Goal: Information Seeking & Learning: Learn about a topic

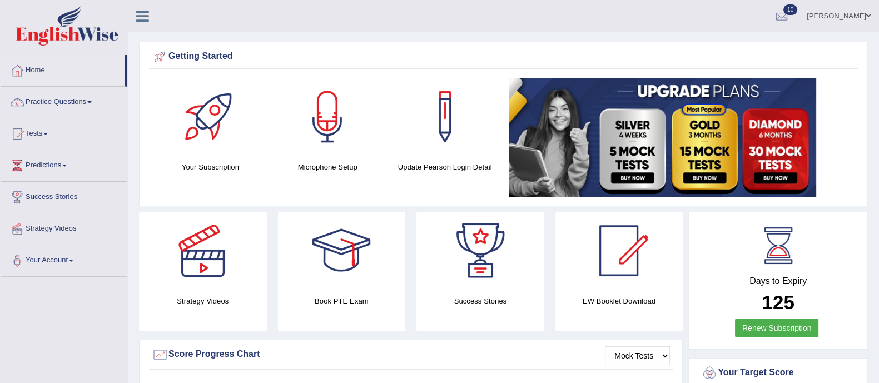
click at [50, 148] on li "Tests Take Practice Sectional Test Take Mock Test History" at bounding box center [64, 134] width 127 height 32
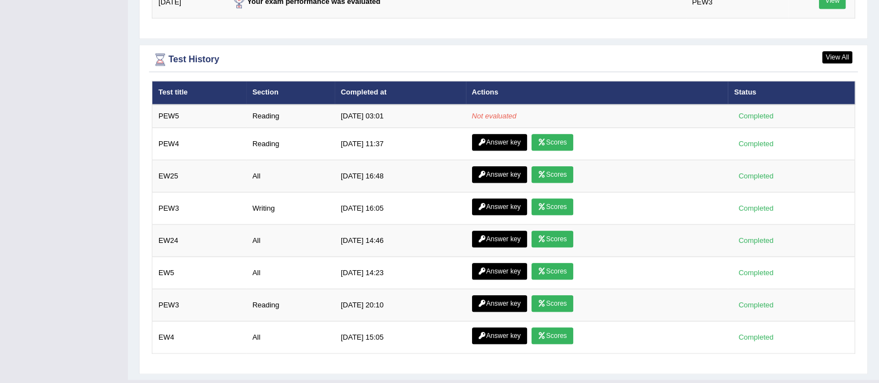
scroll to position [1529, 0]
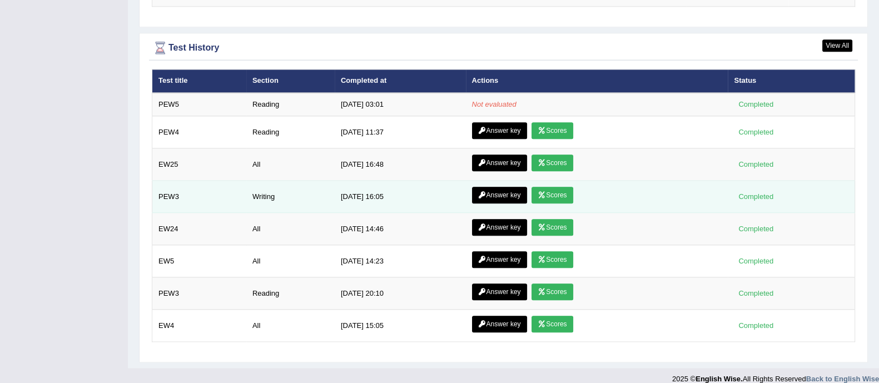
scroll to position [1520, 0]
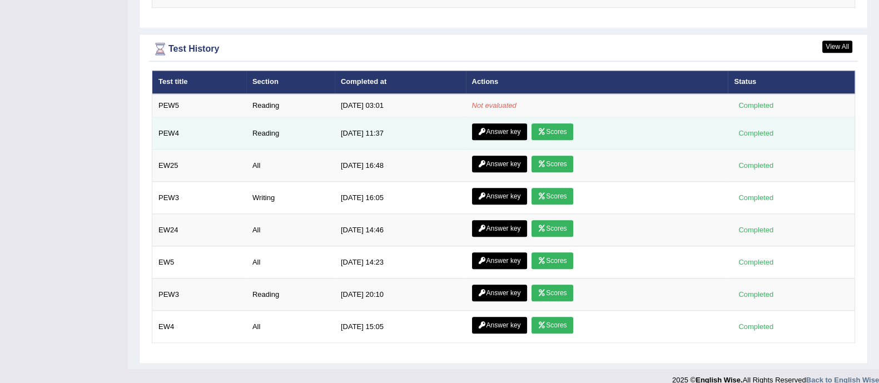
click at [559, 127] on link "Scores" at bounding box center [551, 131] width 41 height 17
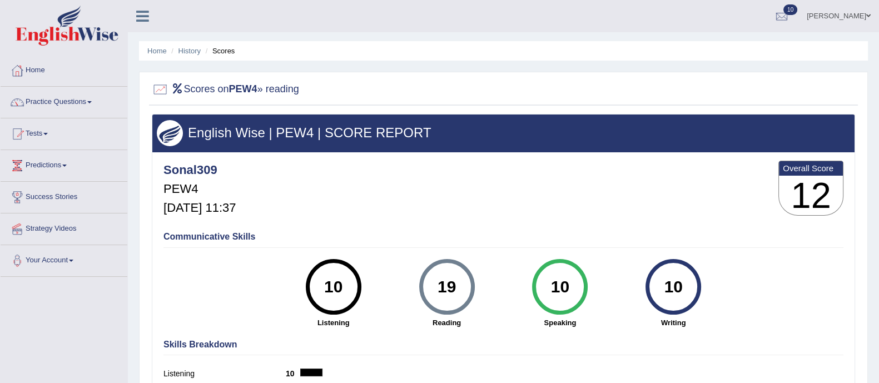
scroll to position [200, 0]
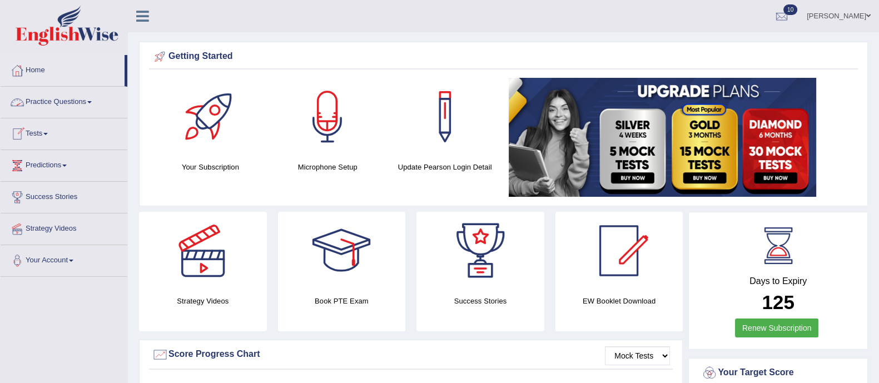
click at [78, 99] on link "Practice Questions" at bounding box center [64, 101] width 127 height 28
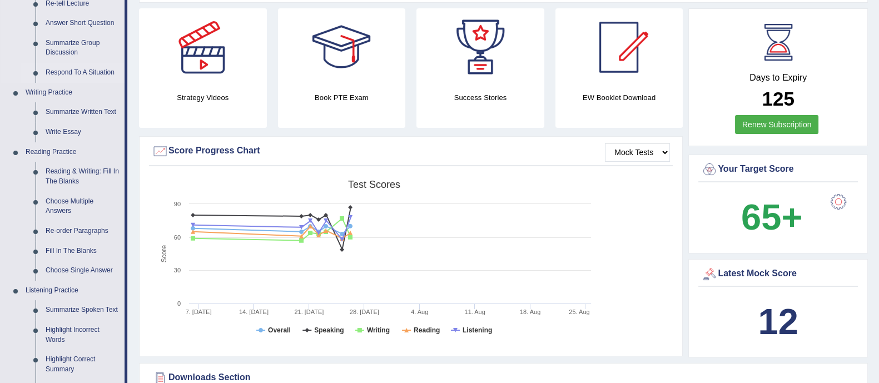
scroll to position [215, 0]
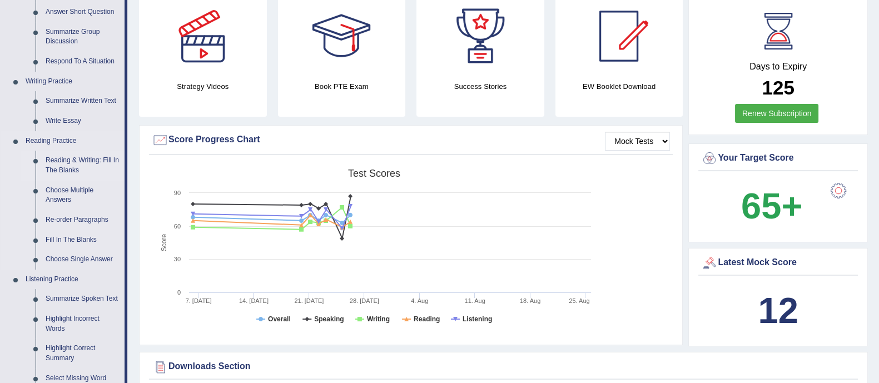
click at [68, 162] on link "Reading & Writing: Fill In The Blanks" at bounding box center [83, 165] width 84 height 29
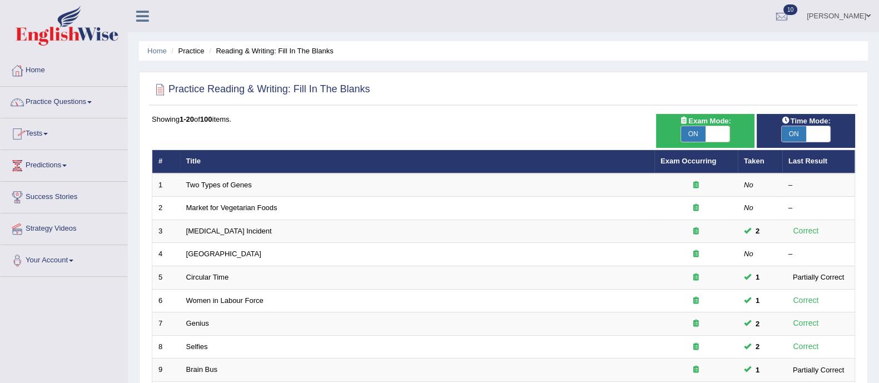
click at [63, 98] on link "Practice Questions" at bounding box center [64, 101] width 127 height 28
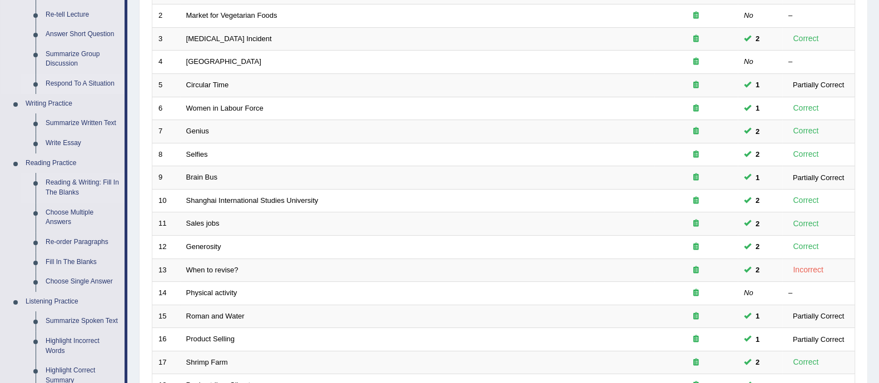
scroll to position [195, 0]
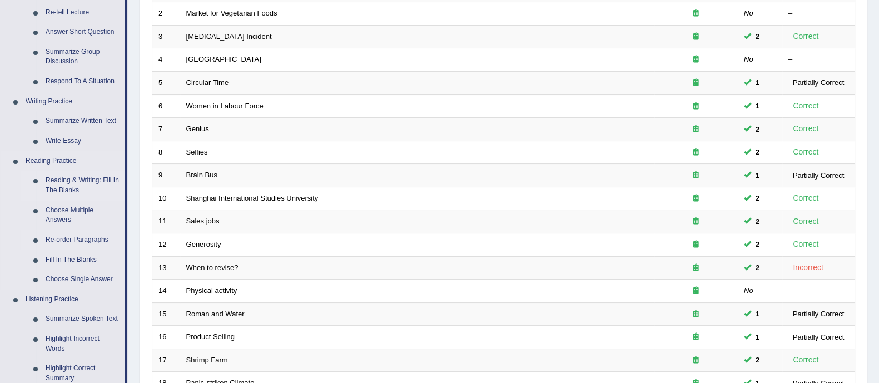
click at [74, 235] on link "Re-order Paragraphs" at bounding box center [83, 240] width 84 height 20
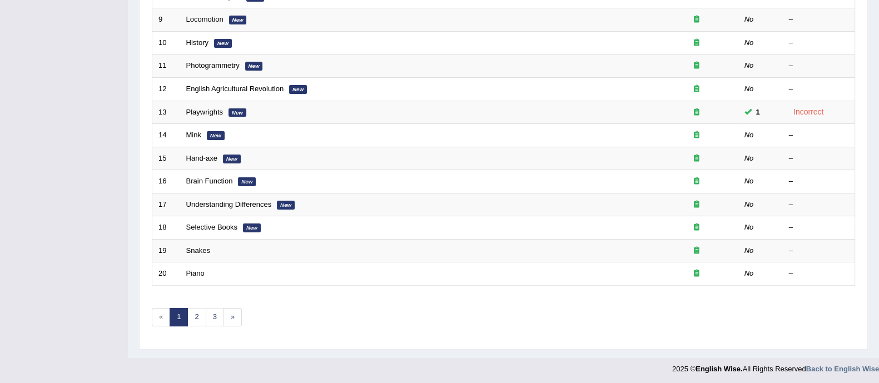
scroll to position [276, 0]
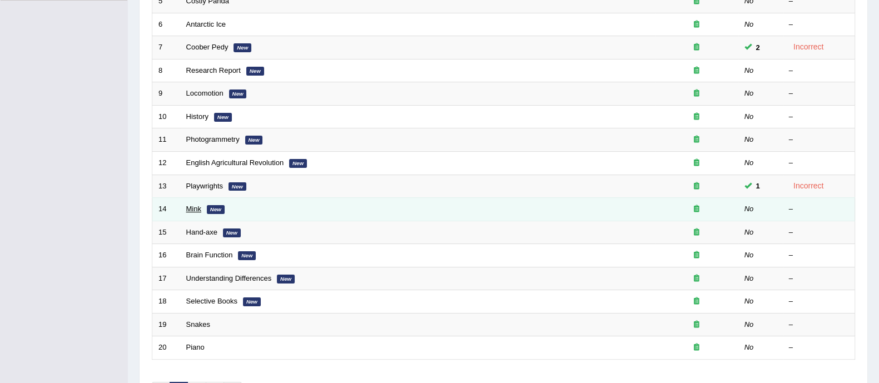
click at [200, 206] on link "Mink" at bounding box center [193, 209] width 15 height 8
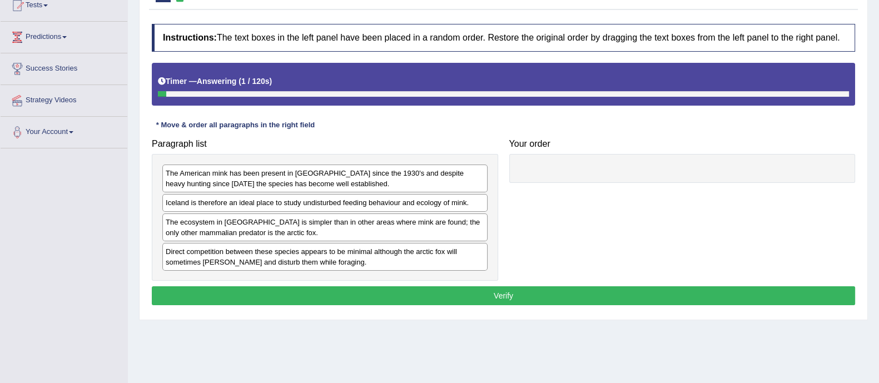
scroll to position [129, 0]
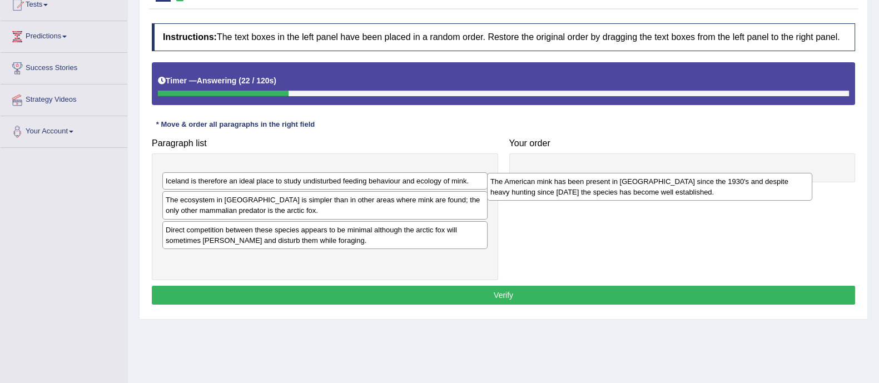
drag, startPoint x: 327, startPoint y: 166, endPoint x: 652, endPoint y: 174, distance: 324.7
click at [652, 174] on div "The American mink has been present in [GEOGRAPHIC_DATA] since the 1930's and de…" at bounding box center [649, 187] width 325 height 28
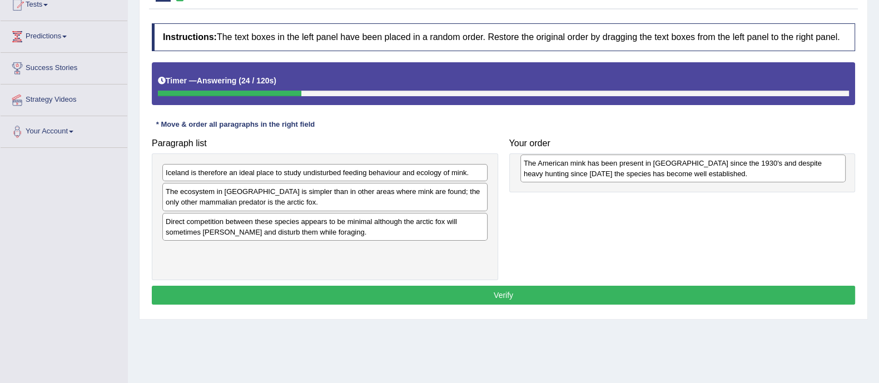
drag, startPoint x: 348, startPoint y: 180, endPoint x: 712, endPoint y: 170, distance: 363.7
click at [712, 170] on div "The American mink has been present in Iceland since the 1930's and despite heav…" at bounding box center [682, 169] width 325 height 28
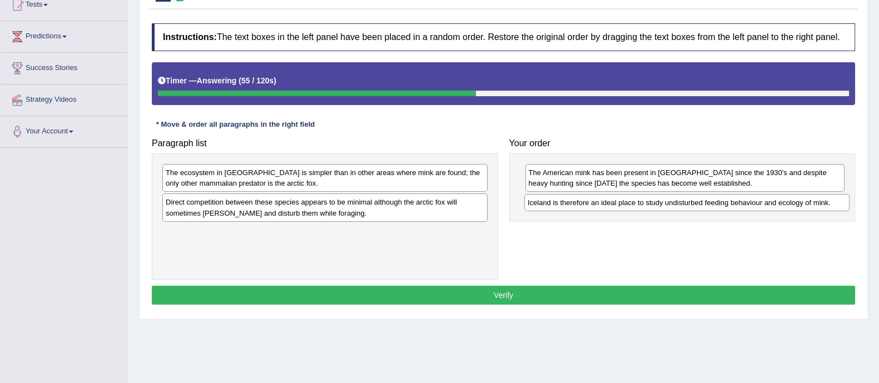
drag, startPoint x: 370, startPoint y: 176, endPoint x: 732, endPoint y: 205, distance: 363.1
click at [732, 205] on div "Iceland is therefore an ideal place to study undisturbed feeding behaviour and …" at bounding box center [686, 202] width 325 height 17
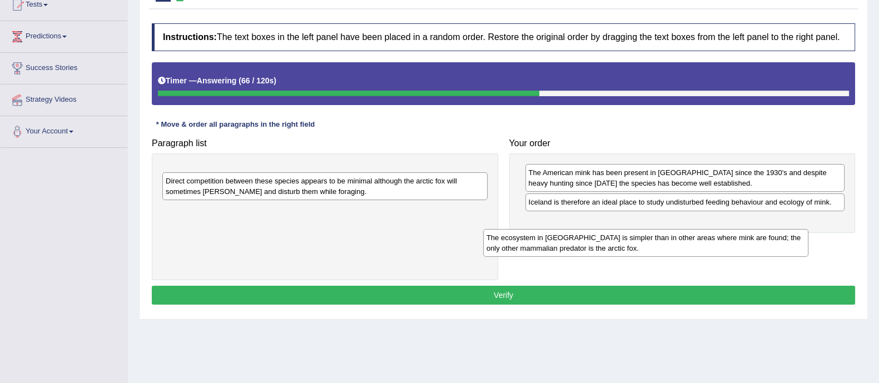
drag, startPoint x: 438, startPoint y: 185, endPoint x: 775, endPoint y: 242, distance: 342.2
click at [775, 242] on div "The ecosystem in Iceland is simpler than in other areas where mink are found; t…" at bounding box center [645, 243] width 325 height 28
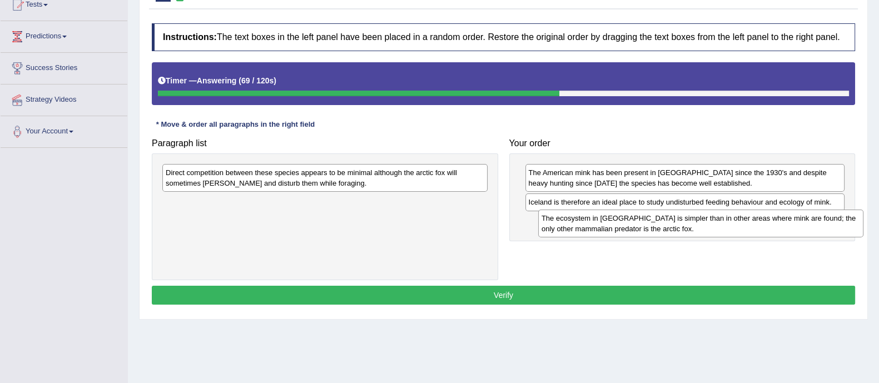
drag, startPoint x: 412, startPoint y: 183, endPoint x: 787, endPoint y: 229, distance: 377.4
click at [787, 229] on div "The ecosystem in Iceland is simpler than in other areas where mink are found; t…" at bounding box center [700, 224] width 325 height 28
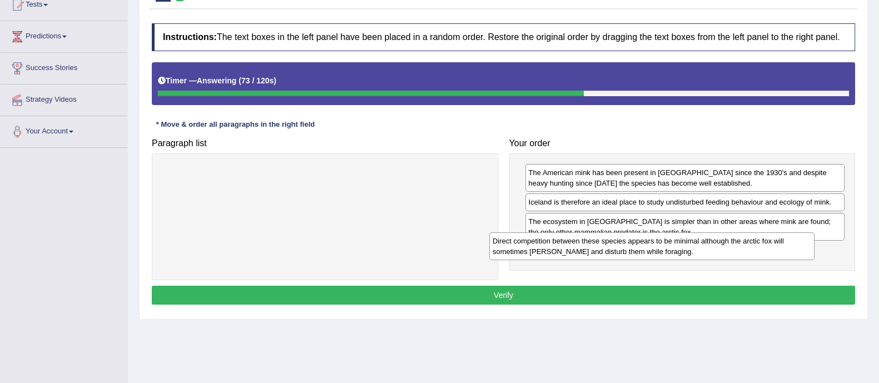
drag, startPoint x: 345, startPoint y: 180, endPoint x: 671, endPoint y: 248, distance: 333.9
click at [671, 248] on div "Direct competition between these species appears to be minimal although the arc…" at bounding box center [651, 246] width 325 height 28
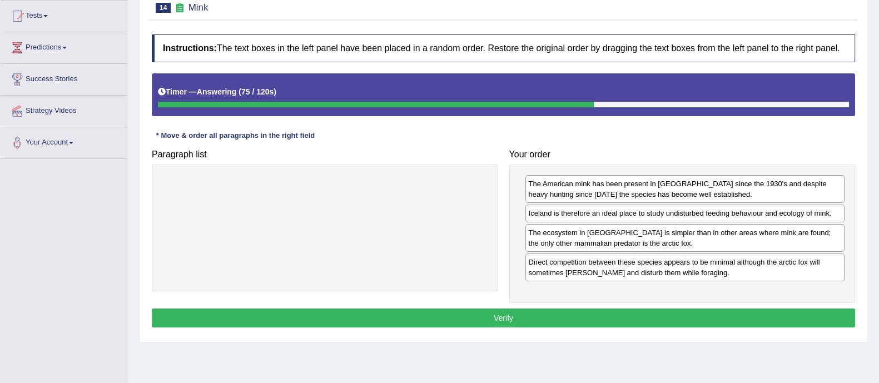
scroll to position [119, 0]
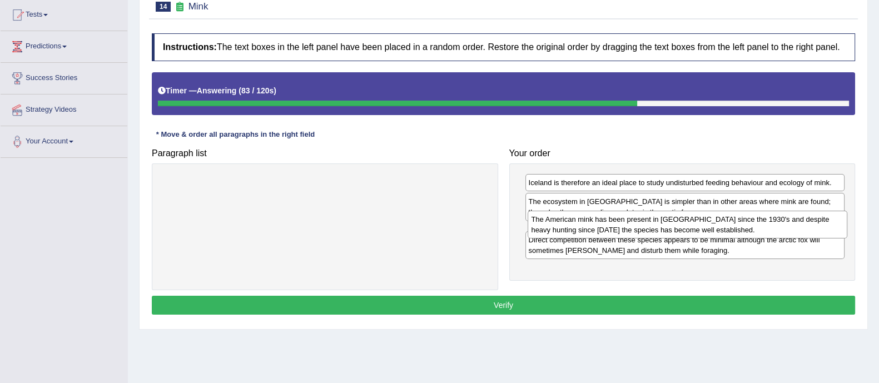
drag, startPoint x: 647, startPoint y: 198, endPoint x: 650, endPoint y: 236, distance: 38.5
click at [650, 236] on div "The American mink has been present in Iceland since the 1930's and despite heav…" at bounding box center [688, 225] width 320 height 28
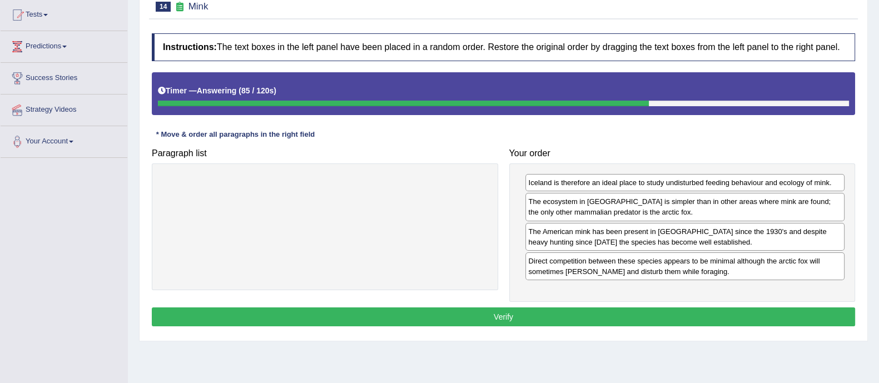
click at [610, 324] on button "Verify" at bounding box center [503, 316] width 703 height 19
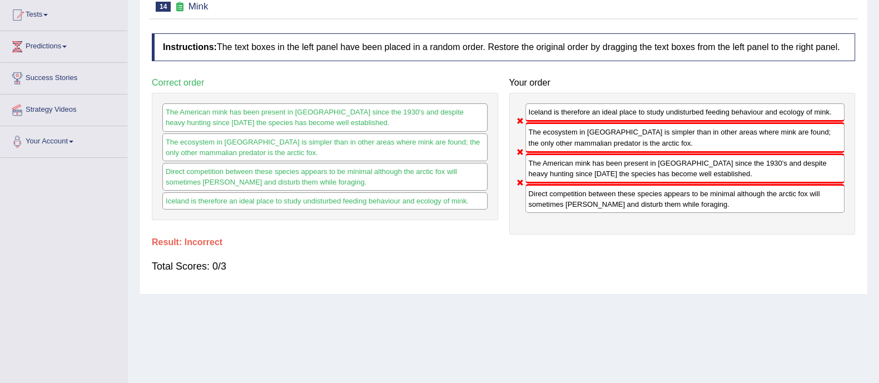
scroll to position [0, 0]
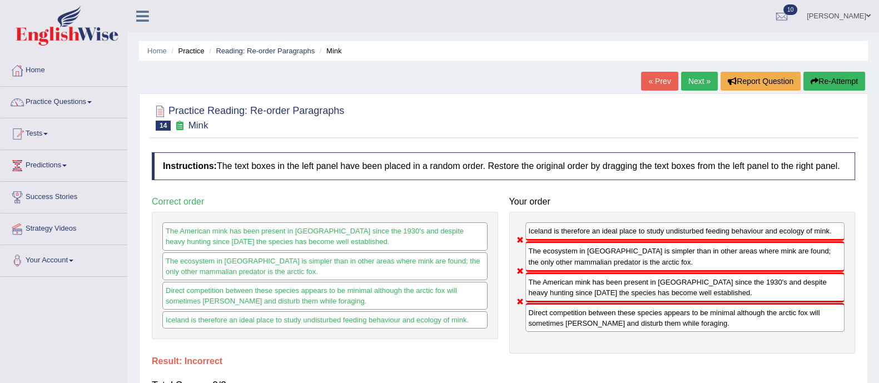
click at [835, 84] on button "Re-Attempt" at bounding box center [834, 81] width 62 height 19
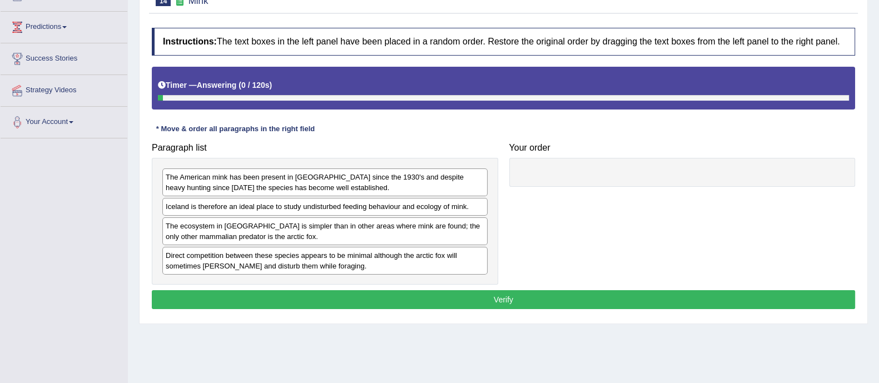
scroll to position [182, 0]
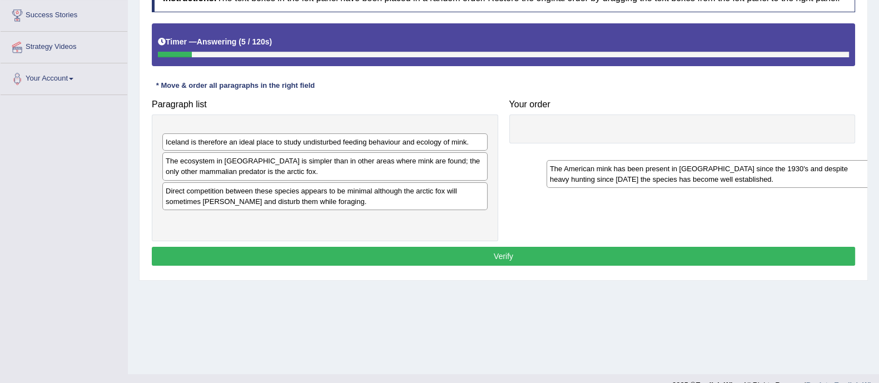
drag, startPoint x: 229, startPoint y: 140, endPoint x: 625, endPoint y: 175, distance: 397.9
click at [625, 175] on div "The American mink has been present in Iceland since the 1930's and despite heav…" at bounding box center [708, 174] width 325 height 28
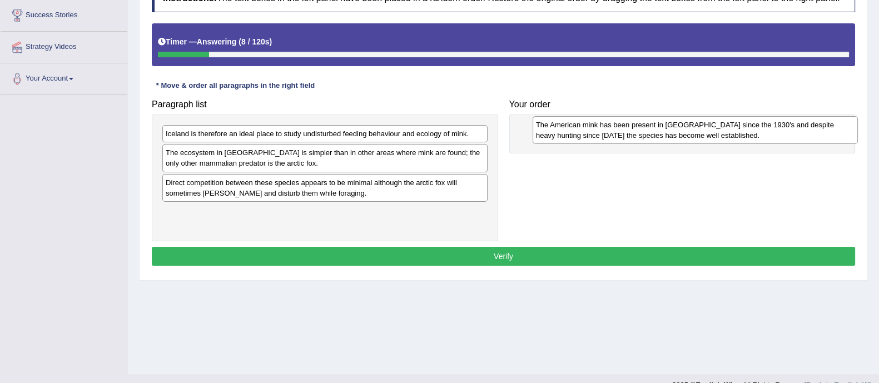
drag, startPoint x: 316, startPoint y: 137, endPoint x: 684, endPoint y: 128, distance: 368.1
click at [684, 128] on div "The American mink has been present in Iceland since the 1930's and despite heav…" at bounding box center [695, 130] width 325 height 28
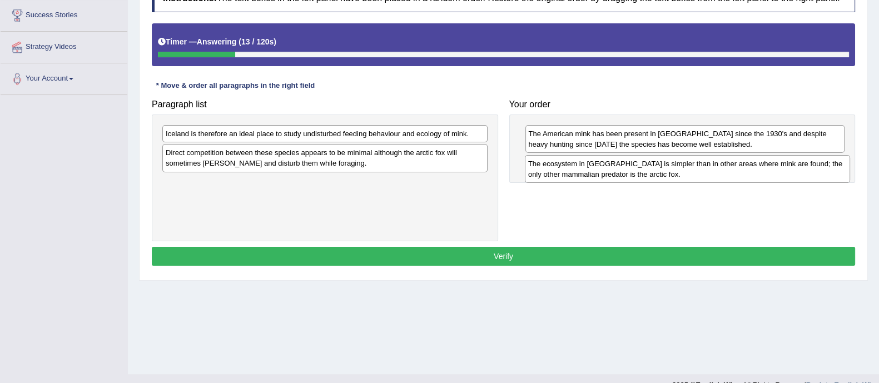
drag, startPoint x: 258, startPoint y: 165, endPoint x: 620, endPoint y: 176, distance: 362.6
click at [620, 176] on div "The ecosystem in Iceland is simpler than in other areas where mink are found; t…" at bounding box center [687, 169] width 325 height 28
click at [620, 176] on div "The ecosystem in Iceland is simpler than in other areas where mink are found; t…" at bounding box center [685, 169] width 320 height 28
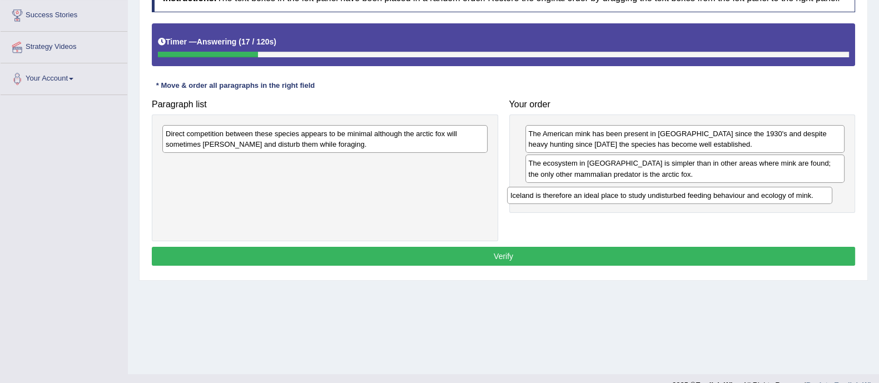
drag, startPoint x: 285, startPoint y: 132, endPoint x: 629, endPoint y: 193, distance: 349.4
click at [629, 193] on div "Iceland is therefore an ideal place to study undisturbed feeding behaviour and …" at bounding box center [669, 195] width 325 height 17
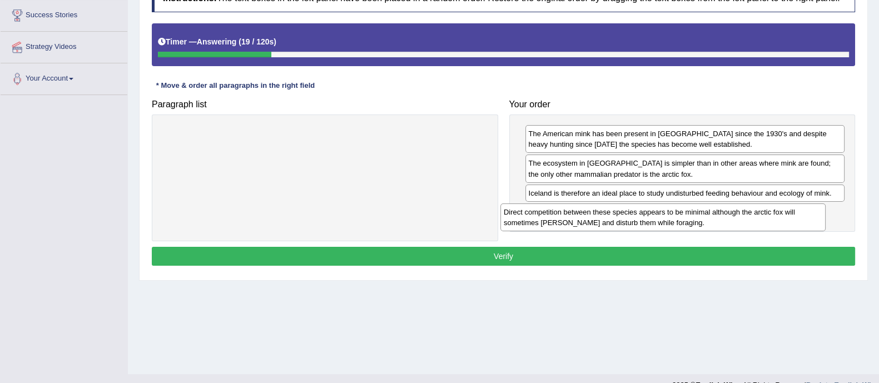
drag, startPoint x: 391, startPoint y: 139, endPoint x: 729, endPoint y: 217, distance: 346.9
click at [729, 217] on div "Direct competition between these species appears to be minimal although the arc…" at bounding box center [662, 217] width 325 height 28
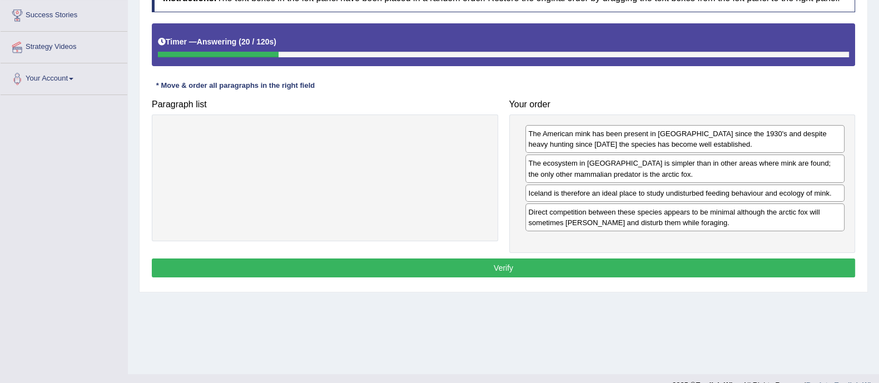
click at [684, 268] on button "Verify" at bounding box center [503, 267] width 703 height 19
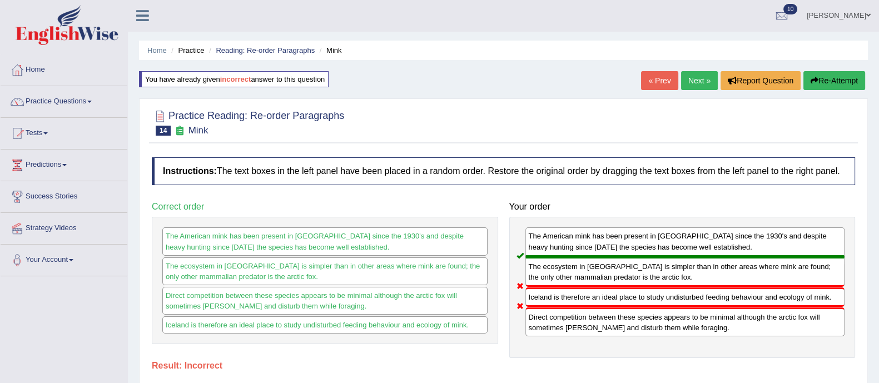
scroll to position [0, 0]
click at [693, 79] on link "Next »" at bounding box center [699, 81] width 37 height 19
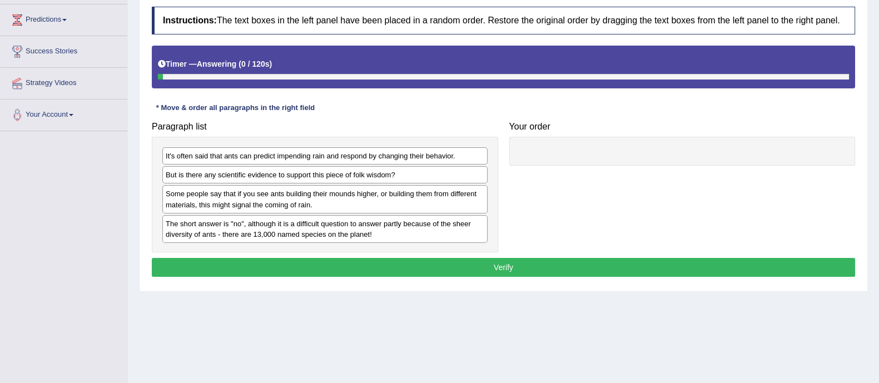
scroll to position [148, 0]
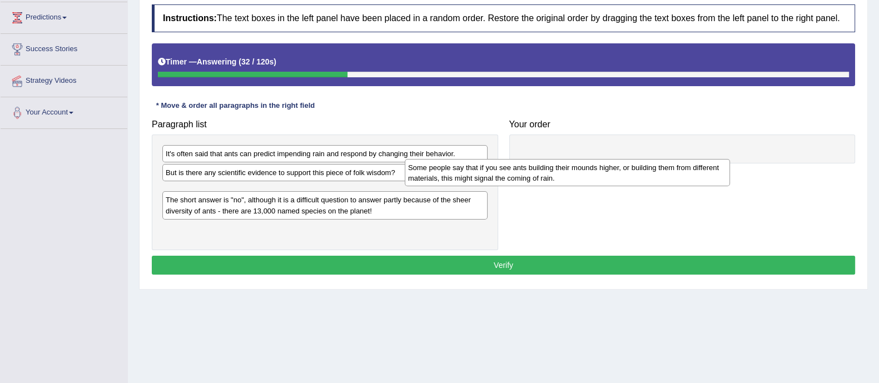
drag, startPoint x: 230, startPoint y: 201, endPoint x: 542, endPoint y: 178, distance: 313.3
click at [542, 178] on div "Some people say that if you see ants building their mounds higher, or building …" at bounding box center [567, 173] width 325 height 28
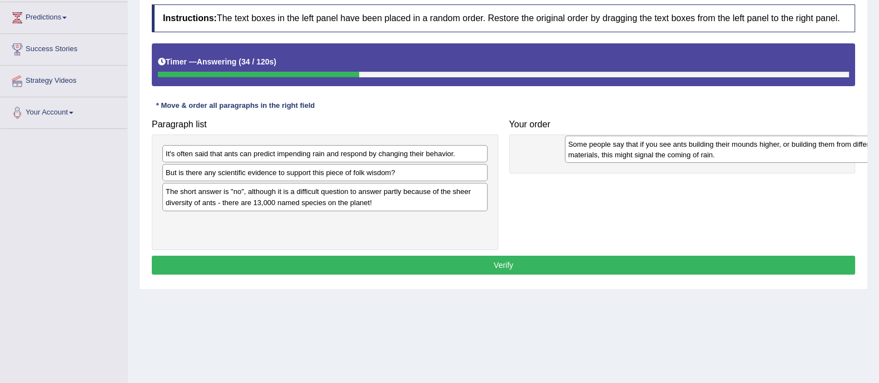
drag, startPoint x: 388, startPoint y: 195, endPoint x: 770, endPoint y: 151, distance: 384.3
click at [779, 151] on div "Some people say that if you see ants building their mounds higher, or building …" at bounding box center [727, 150] width 325 height 28
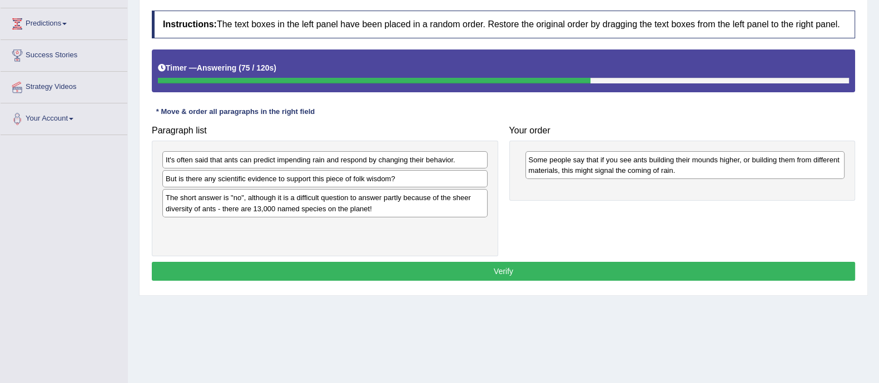
scroll to position [141, 0]
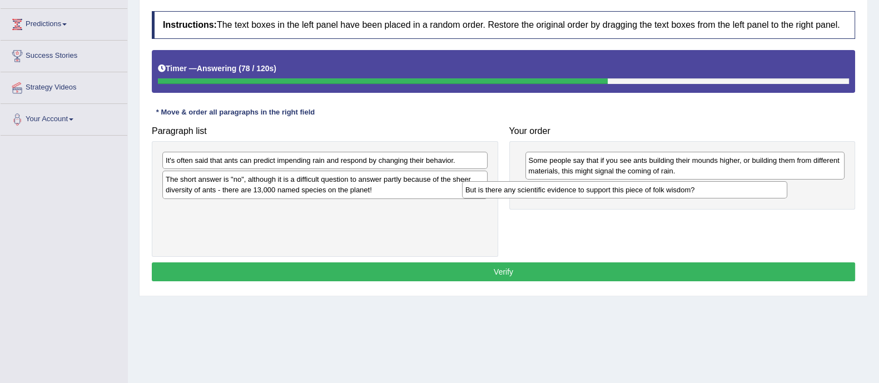
drag, startPoint x: 383, startPoint y: 182, endPoint x: 693, endPoint y: 195, distance: 310.5
click at [693, 195] on div "But is there any scientific evidence to support this piece of folk wisdom?" at bounding box center [624, 189] width 325 height 17
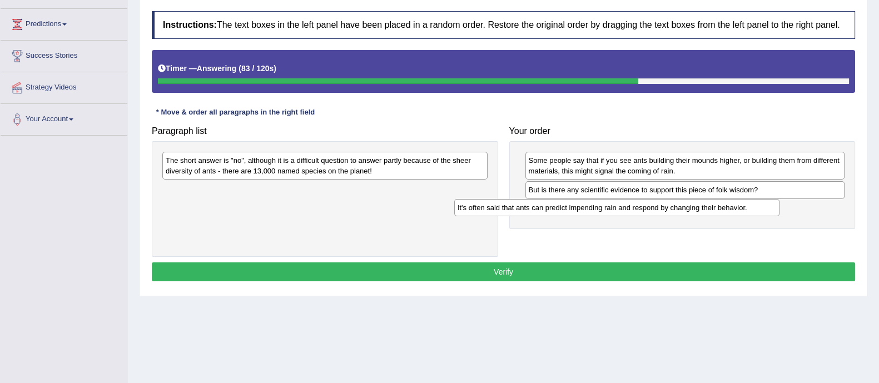
drag, startPoint x: 400, startPoint y: 161, endPoint x: 708, endPoint y: 217, distance: 312.4
click at [708, 216] on div "It's often said that ants can predict impending rain and respond by changing th…" at bounding box center [616, 207] width 325 height 17
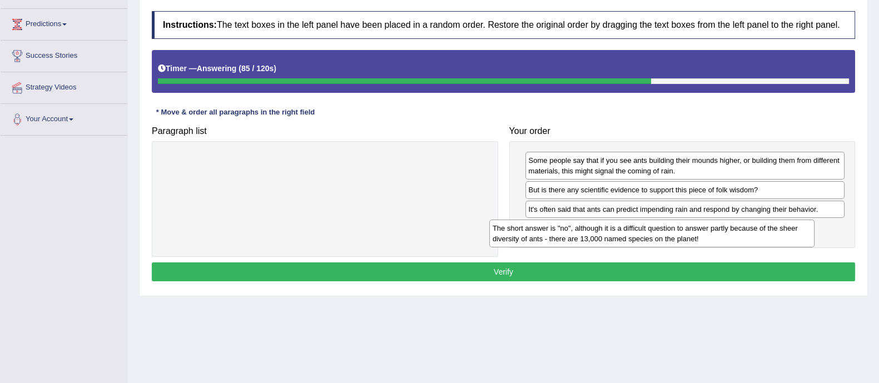
drag, startPoint x: 396, startPoint y: 164, endPoint x: 723, endPoint y: 232, distance: 333.8
click at [723, 232] on div "The short answer is "no", although it is a difficult question to answer partly …" at bounding box center [651, 234] width 325 height 28
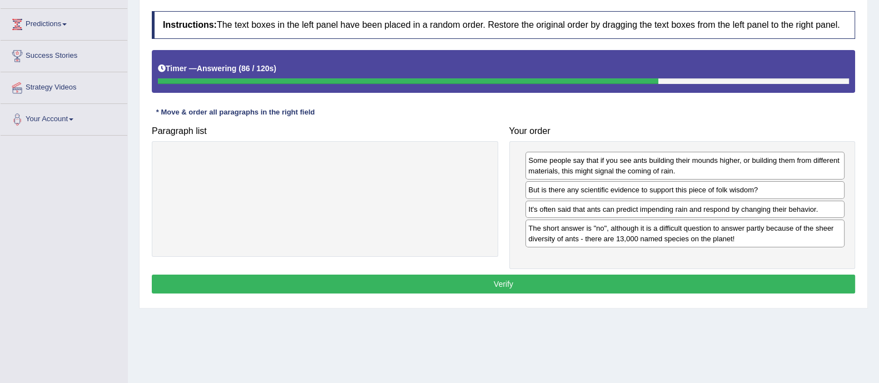
click at [636, 276] on button "Verify" at bounding box center [503, 284] width 703 height 19
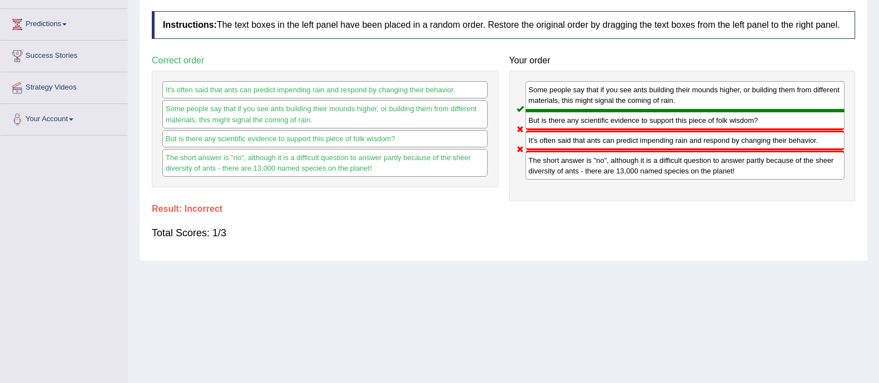
click at [636, 276] on div "Home Practice Reading: Re-order Paragraphs Ants « Prev Next » Report Question R…" at bounding box center [503, 137] width 751 height 556
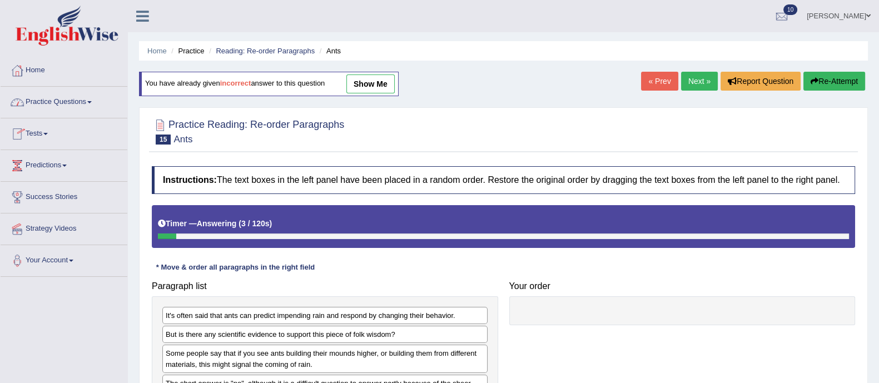
click at [44, 135] on link "Tests" at bounding box center [64, 132] width 127 height 28
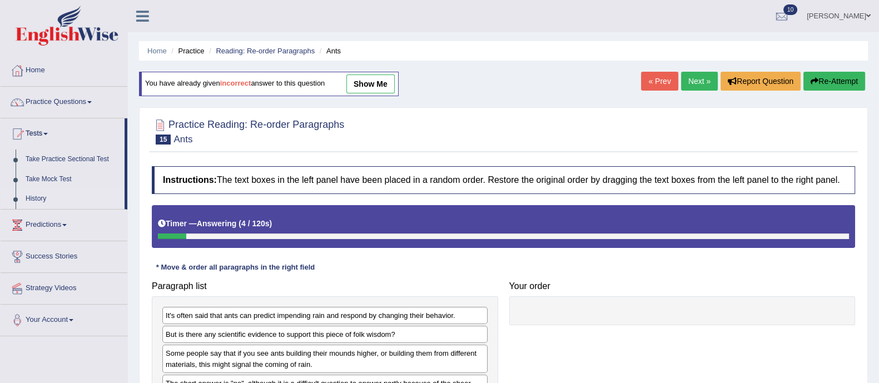
click at [28, 193] on link "History" at bounding box center [73, 199] width 104 height 20
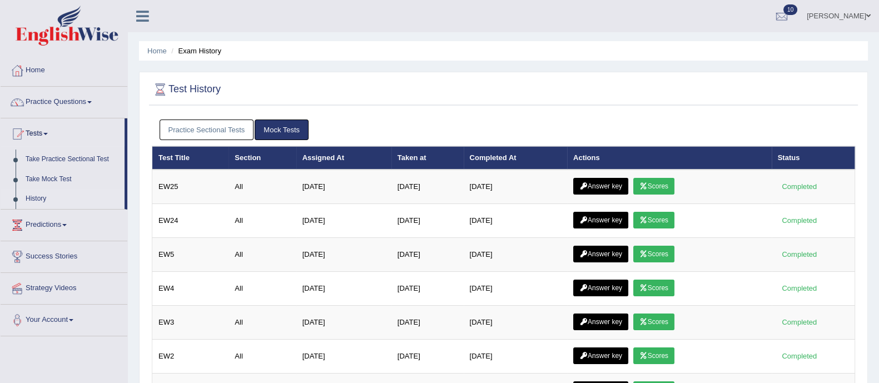
click at [213, 129] on link "Practice Sectional Tests" at bounding box center [207, 130] width 94 height 21
click at [222, 129] on link "Practice Sectional Tests" at bounding box center [207, 130] width 94 height 21
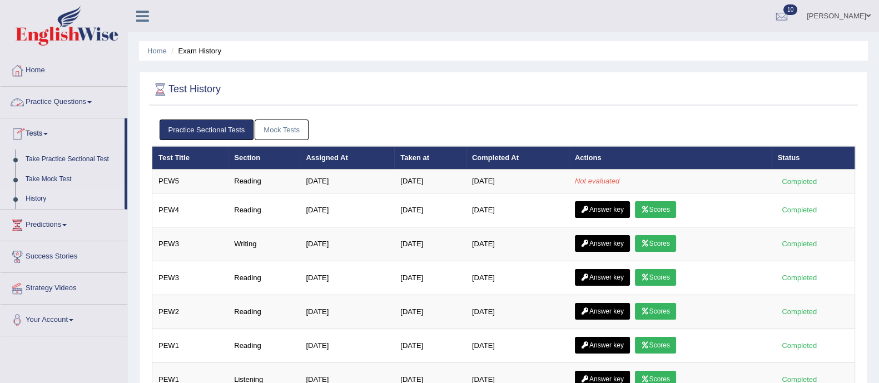
click at [42, 98] on link "Practice Questions" at bounding box center [64, 101] width 127 height 28
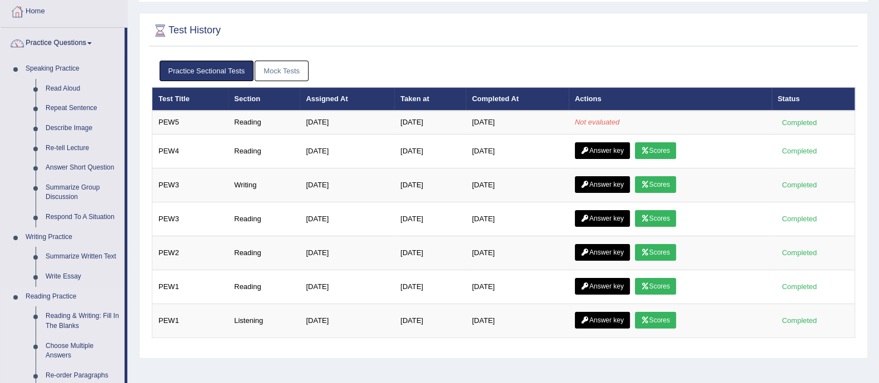
scroll to position [112, 0]
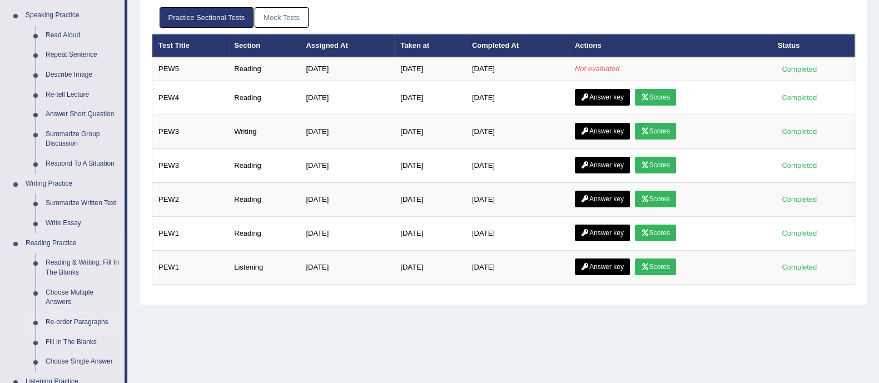
click at [73, 321] on link "Re-order Paragraphs" at bounding box center [83, 322] width 84 height 20
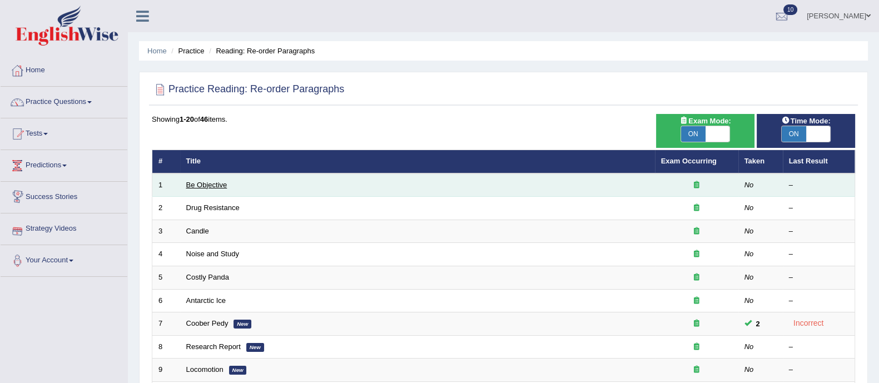
click at [208, 181] on link "Be Objective" at bounding box center [206, 185] width 41 height 8
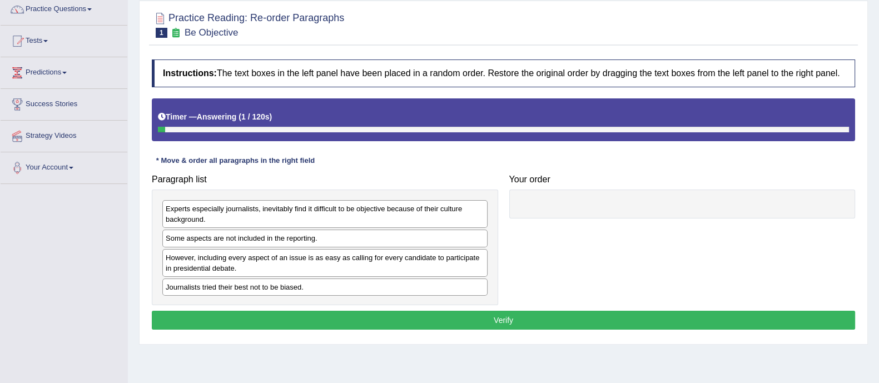
scroll to position [94, 0]
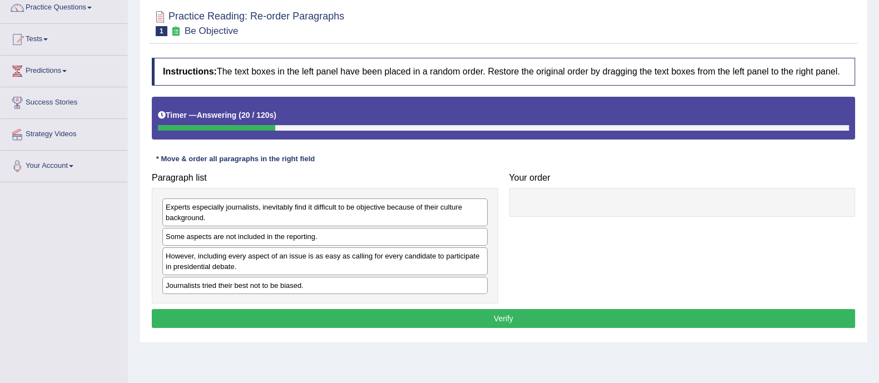
click at [296, 299] on div "Experts especially journalists, inevitably find it difficult to be objective be…" at bounding box center [325, 246] width 346 height 116
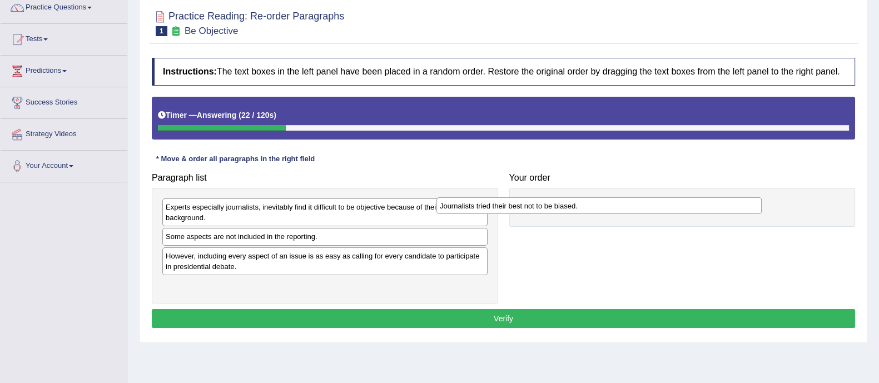
drag, startPoint x: 311, startPoint y: 286, endPoint x: 589, endPoint y: 204, distance: 290.2
click at [589, 204] on div "Journalists tried their best not to be biased." at bounding box center [598, 205] width 325 height 17
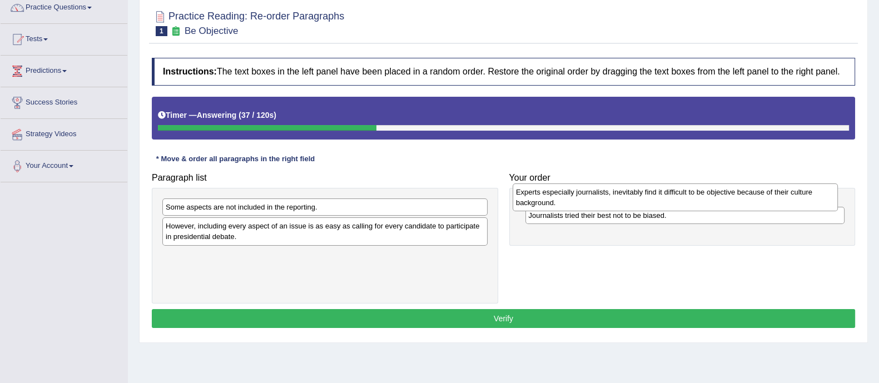
drag, startPoint x: 356, startPoint y: 213, endPoint x: 706, endPoint y: 198, distance: 350.5
click at [706, 198] on div "Experts especially journalists, inevitably find it difficult to be objective be…" at bounding box center [675, 197] width 325 height 28
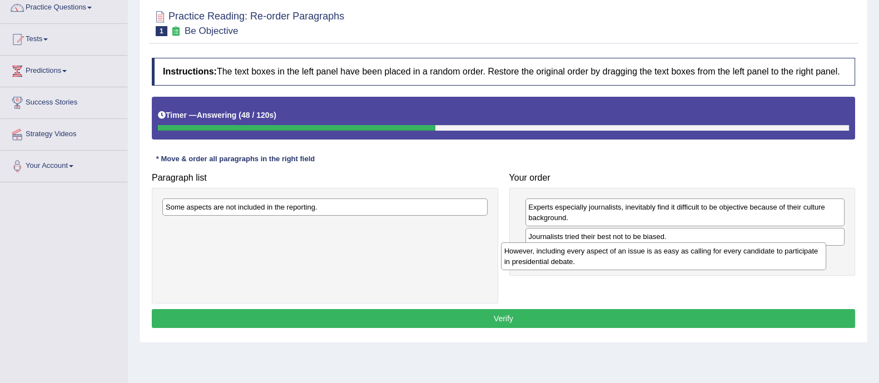
drag, startPoint x: 237, startPoint y: 235, endPoint x: 576, endPoint y: 260, distance: 339.5
click at [576, 260] on div "However, including every aspect of an issue is as easy as calling for every can…" at bounding box center [663, 256] width 325 height 28
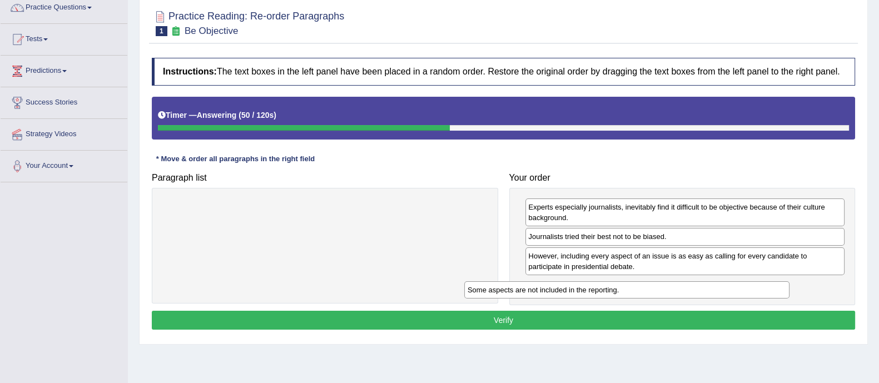
drag, startPoint x: 355, startPoint y: 207, endPoint x: 662, endPoint y: 290, distance: 318.0
click at [662, 290] on div "Some aspects are not included in the reporting." at bounding box center [626, 289] width 325 height 17
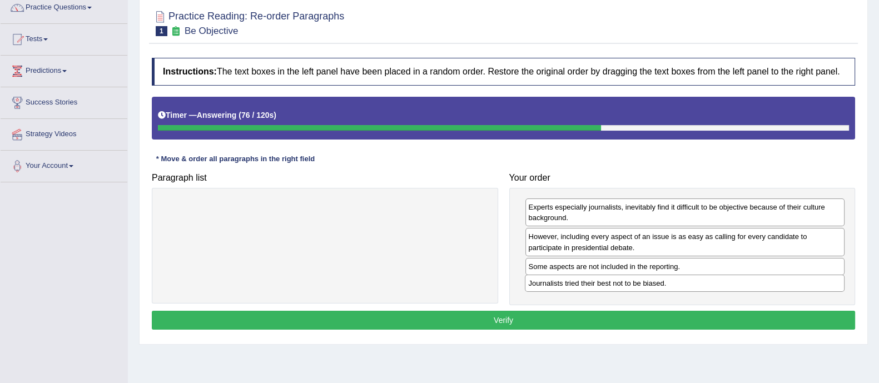
drag, startPoint x: 692, startPoint y: 235, endPoint x: 692, endPoint y: 281, distance: 46.1
click at [692, 281] on div "Journalists tried their best not to be biased." at bounding box center [685, 283] width 320 height 17
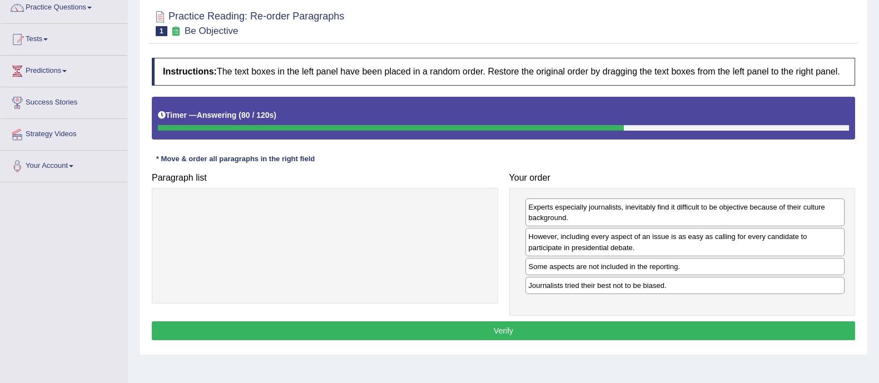
click at [650, 329] on button "Verify" at bounding box center [503, 330] width 703 height 19
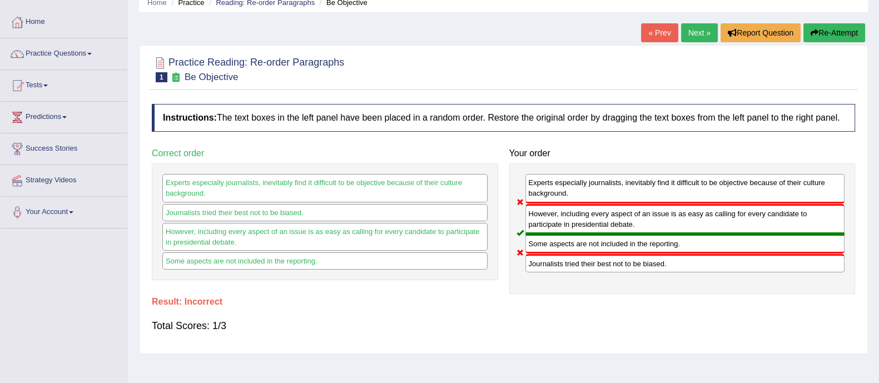
scroll to position [0, 0]
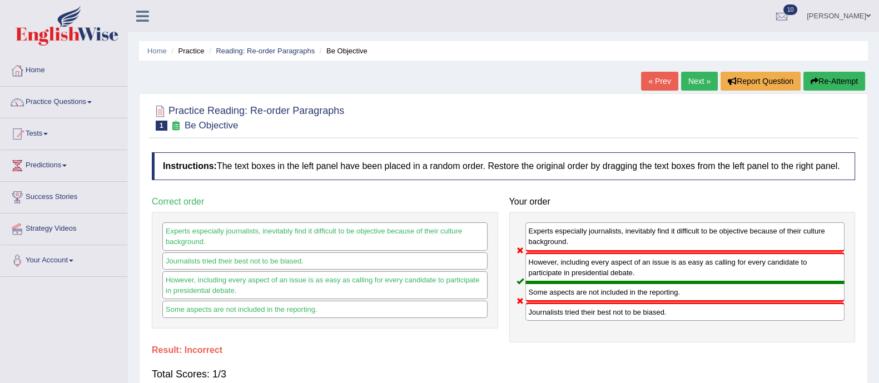
click at [832, 82] on button "Re-Attempt" at bounding box center [834, 81] width 62 height 19
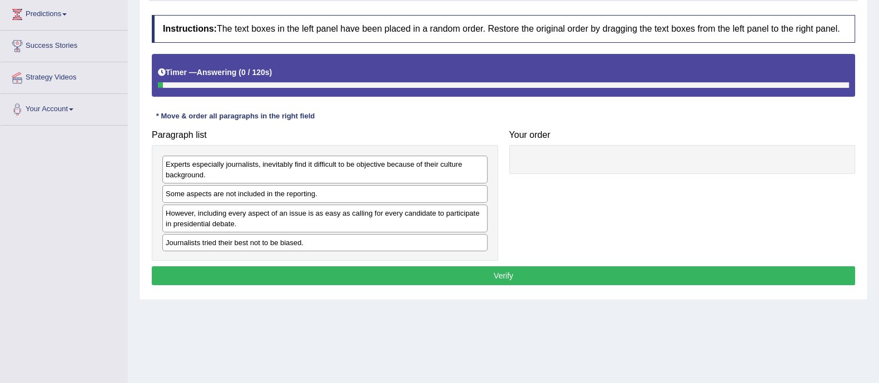
scroll to position [159, 0]
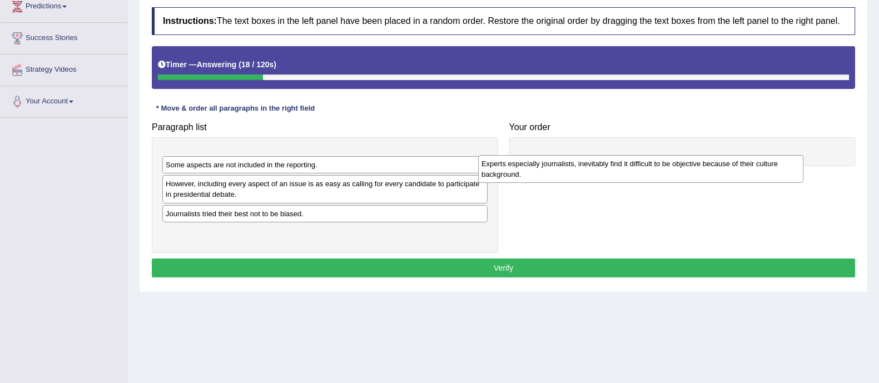
drag, startPoint x: 274, startPoint y: 166, endPoint x: 590, endPoint y: 173, distance: 315.8
click at [590, 173] on div "Experts especially journalists, inevitably find it difficult to be objective be…" at bounding box center [640, 169] width 325 height 28
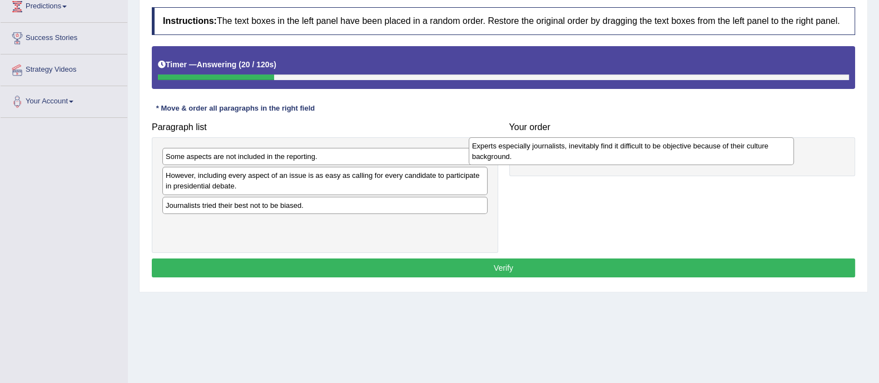
drag, startPoint x: 397, startPoint y: 161, endPoint x: 706, endPoint y: 151, distance: 309.2
click at [706, 151] on div "Experts especially journalists, inevitably find it difficult to be objective be…" at bounding box center [631, 151] width 325 height 28
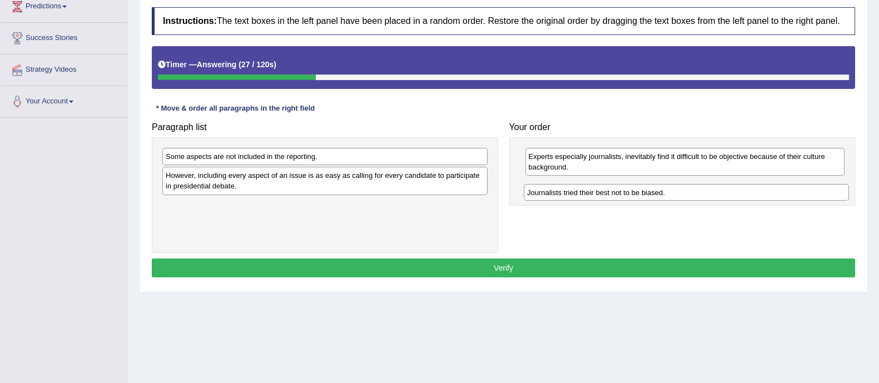
drag, startPoint x: 317, startPoint y: 204, endPoint x: 678, endPoint y: 192, distance: 361.5
click at [678, 192] on div "Journalists tried their best not to be biased." at bounding box center [686, 192] width 325 height 17
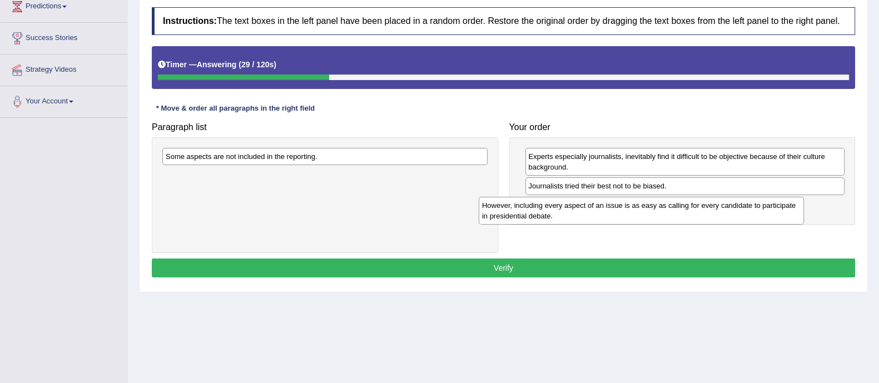
drag, startPoint x: 436, startPoint y: 182, endPoint x: 755, endPoint y: 210, distance: 319.7
click at [755, 210] on div "However, including every aspect of an issue is as easy as calling for every can…" at bounding box center [641, 211] width 325 height 28
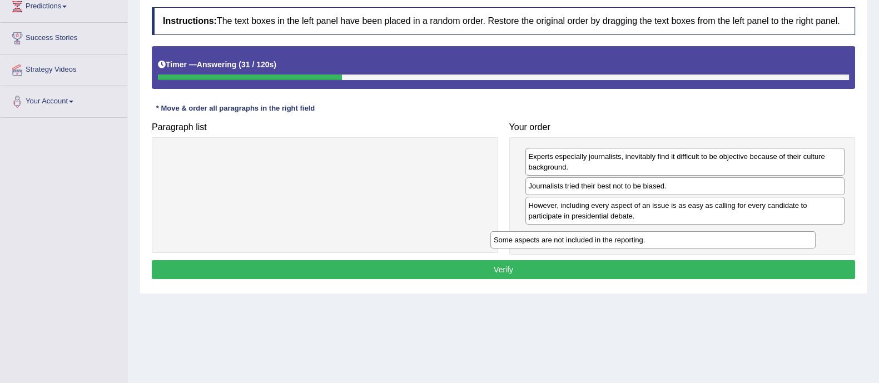
drag, startPoint x: 364, startPoint y: 157, endPoint x: 693, endPoint y: 240, distance: 339.3
click at [693, 240] on div "Some aspects are not included in the reporting." at bounding box center [652, 239] width 325 height 17
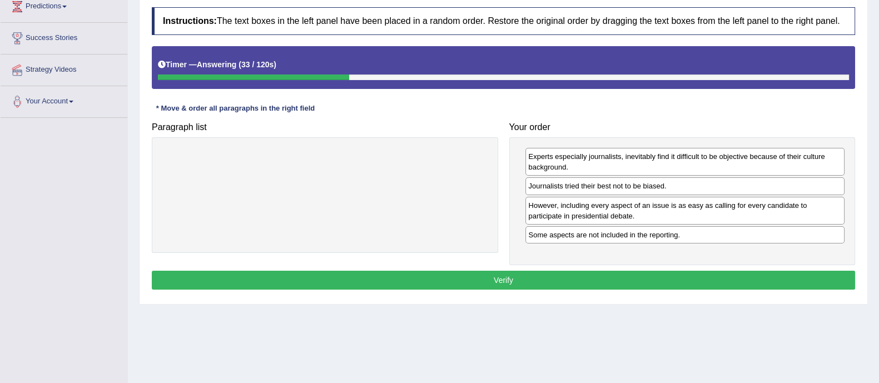
click at [659, 276] on button "Verify" at bounding box center [503, 280] width 703 height 19
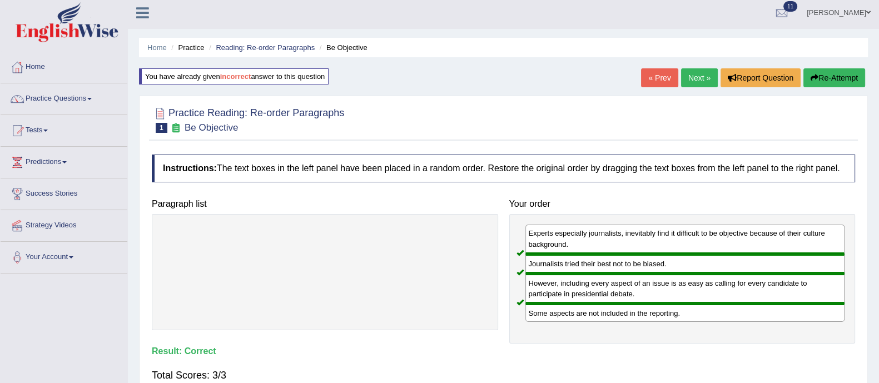
scroll to position [2, 0]
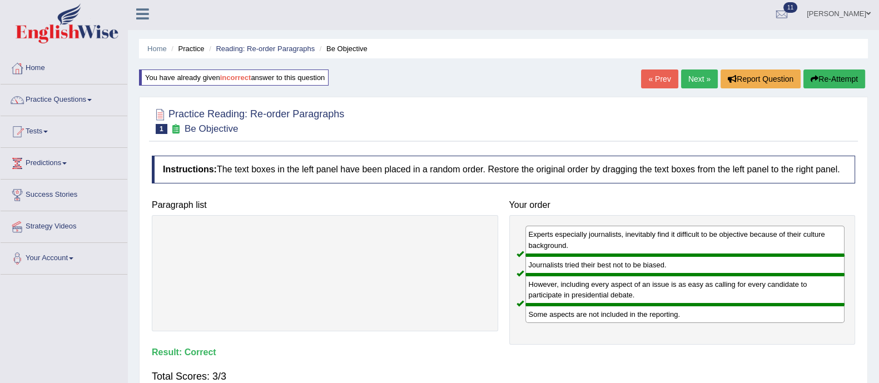
click at [697, 78] on link "Next »" at bounding box center [699, 78] width 37 height 19
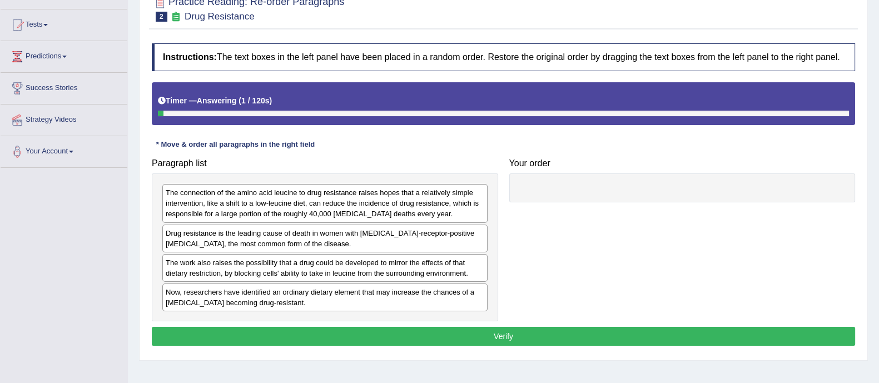
scroll to position [109, 0]
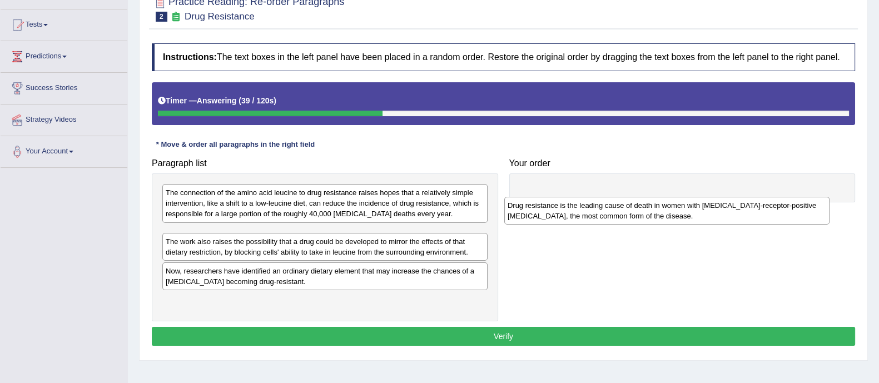
drag, startPoint x: 289, startPoint y: 241, endPoint x: 630, endPoint y: 202, distance: 343.6
click at [630, 202] on div "Drug resistance is the leading cause of death in women with estrogen-receptor-p…" at bounding box center [666, 211] width 325 height 28
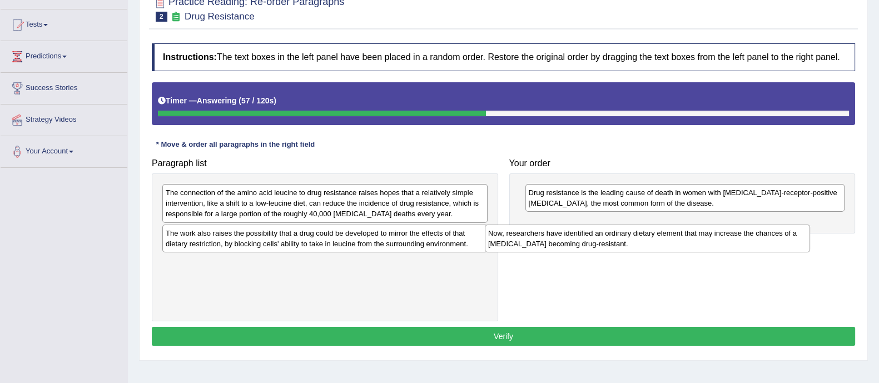
drag, startPoint x: 379, startPoint y: 268, endPoint x: 717, endPoint y: 233, distance: 339.7
click at [717, 233] on div "Now, researchers have identified an ordinary dietary element that may increase …" at bounding box center [647, 239] width 325 height 28
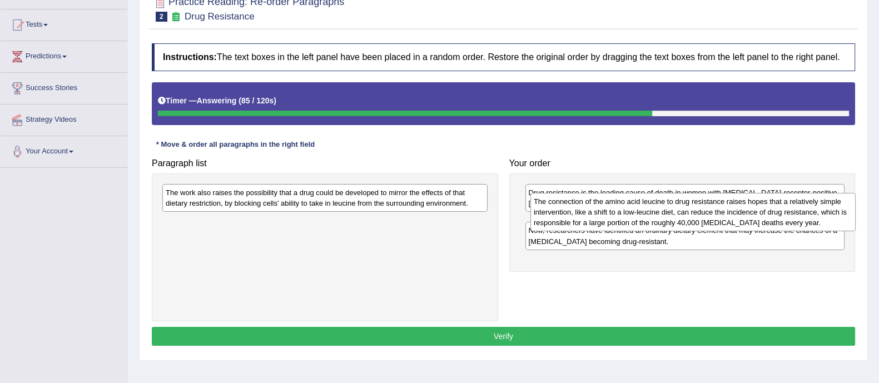
drag, startPoint x: 421, startPoint y: 215, endPoint x: 789, endPoint y: 224, distance: 368.7
click at [789, 224] on div "The connection of the amino acid leucine to drug resistance raises hopes that a…" at bounding box center [692, 212] width 325 height 38
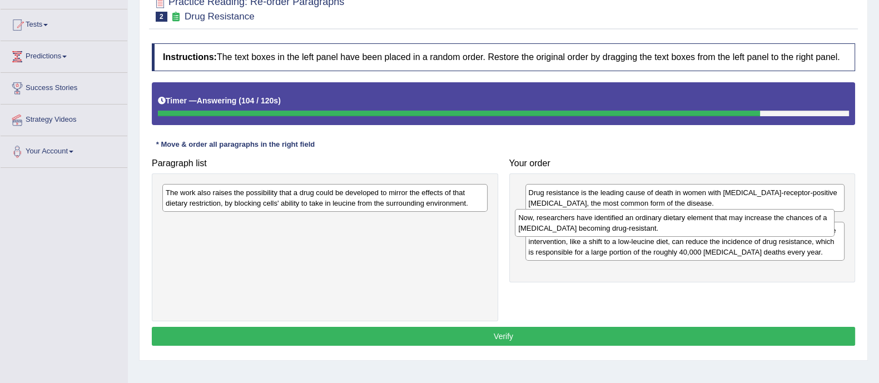
drag, startPoint x: 603, startPoint y: 271, endPoint x: 593, endPoint y: 225, distance: 47.2
click at [593, 225] on div "Now, researchers have identified an ordinary dietary element that may increase …" at bounding box center [675, 223] width 320 height 28
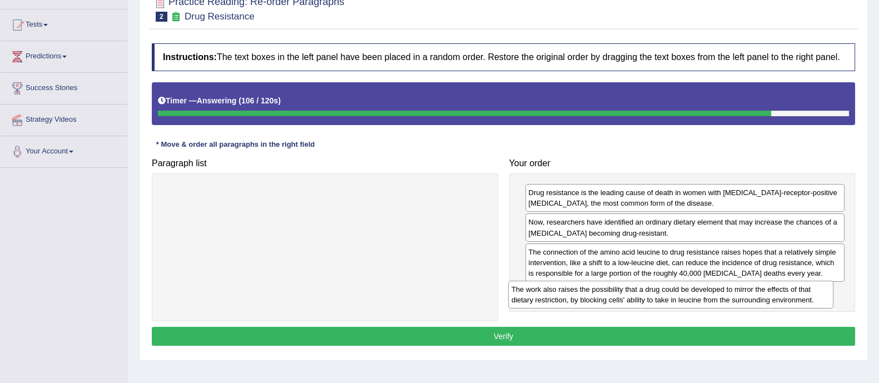
drag, startPoint x: 389, startPoint y: 201, endPoint x: 735, endPoint y: 299, distance: 359.2
click at [735, 299] on div "The work also raises the possibility that a drug could be developed to mirror t…" at bounding box center [670, 295] width 325 height 28
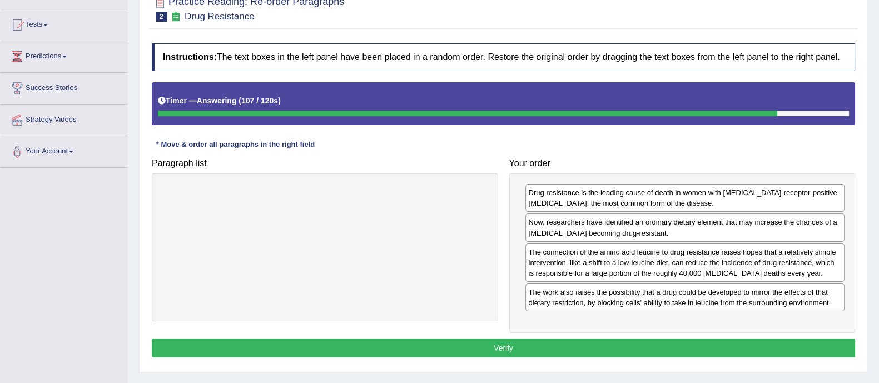
click at [680, 342] on button "Verify" at bounding box center [503, 348] width 703 height 19
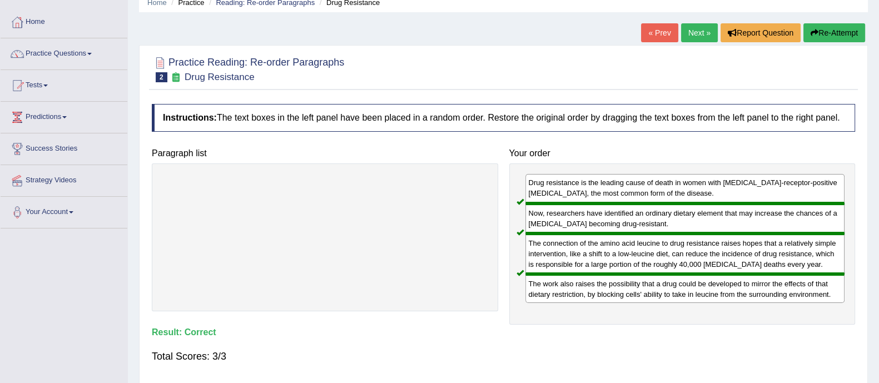
scroll to position [53, 0]
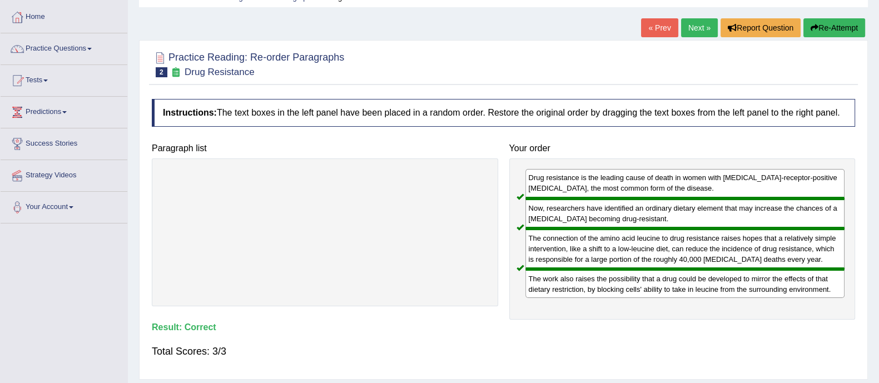
click at [700, 24] on link "Next »" at bounding box center [699, 27] width 37 height 19
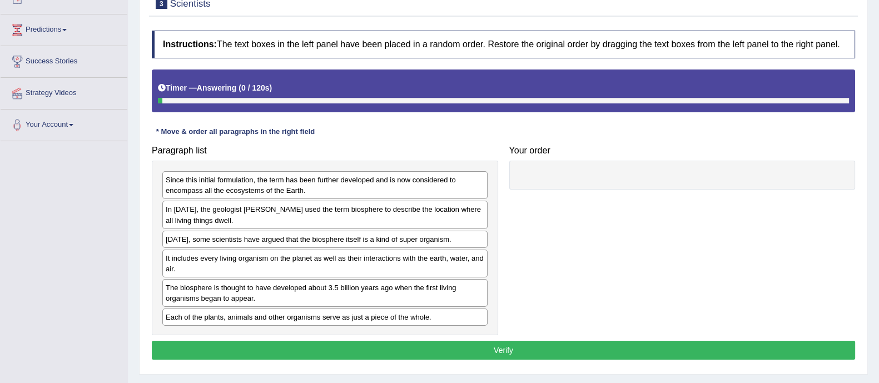
scroll to position [136, 0]
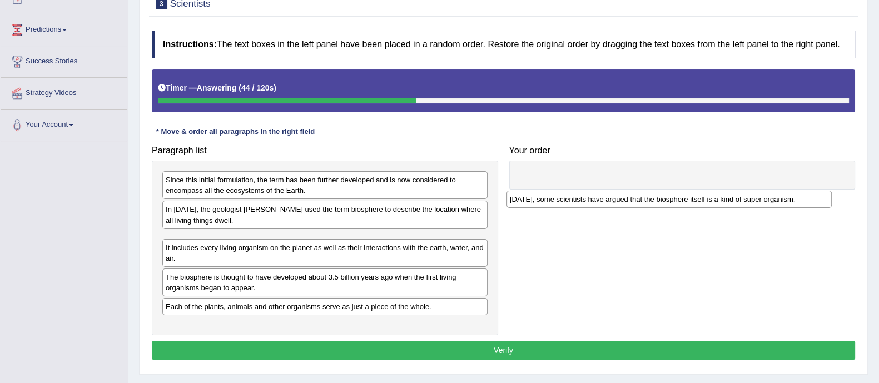
drag, startPoint x: 278, startPoint y: 245, endPoint x: 623, endPoint y: 206, distance: 346.3
click at [623, 206] on div "[DATE], some scientists have argued that the biosphere itself is a kind of supe…" at bounding box center [668, 199] width 325 height 17
drag, startPoint x: 306, startPoint y: 243, endPoint x: 649, endPoint y: 208, distance: 344.8
click at [649, 208] on div "[DATE], some scientists have argued that the biosphere itself is a kind of supe…" at bounding box center [667, 203] width 325 height 17
drag, startPoint x: 330, startPoint y: 243, endPoint x: 708, endPoint y: 203, distance: 379.6
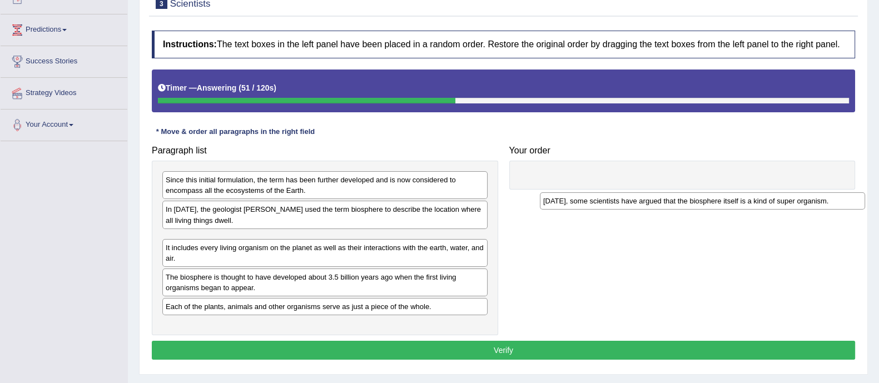
click at [708, 203] on div "[DATE], some scientists have argued that the biosphere itself is a kind of supe…" at bounding box center [702, 200] width 325 height 17
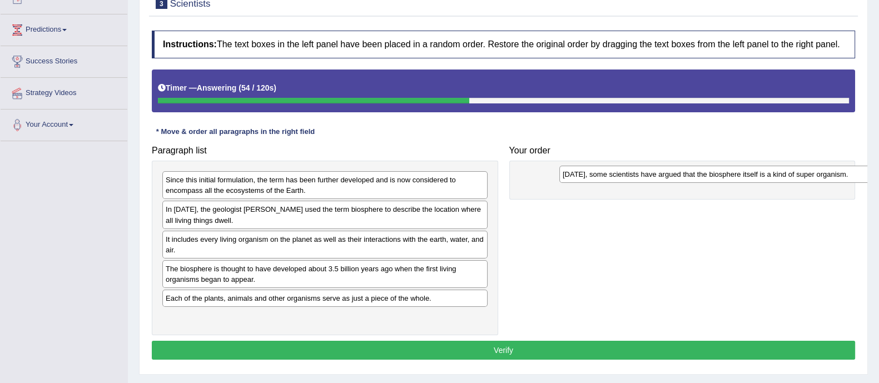
drag, startPoint x: 371, startPoint y: 240, endPoint x: 768, endPoint y: 175, distance: 402.2
click at [768, 175] on div "Today, some scientists have argued that the biosphere itself is a kind of super…" at bounding box center [721, 174] width 325 height 17
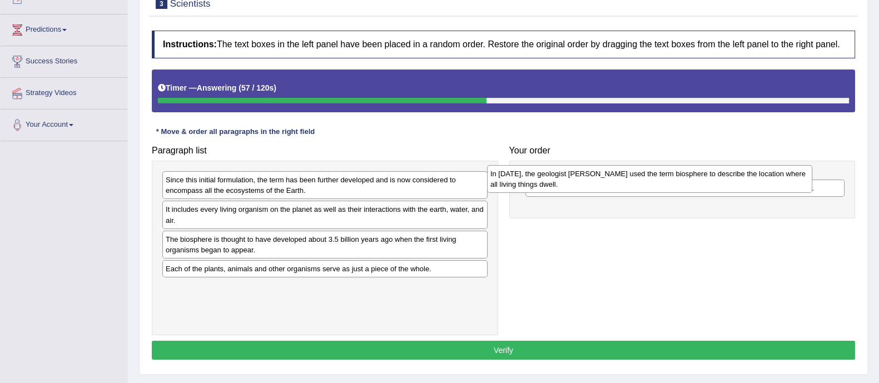
drag, startPoint x: 336, startPoint y: 222, endPoint x: 682, endPoint y: 183, distance: 347.3
click at [682, 183] on div "In 1875, the geologist Eduard Suess used the term biosphere to describe the loc…" at bounding box center [649, 179] width 325 height 28
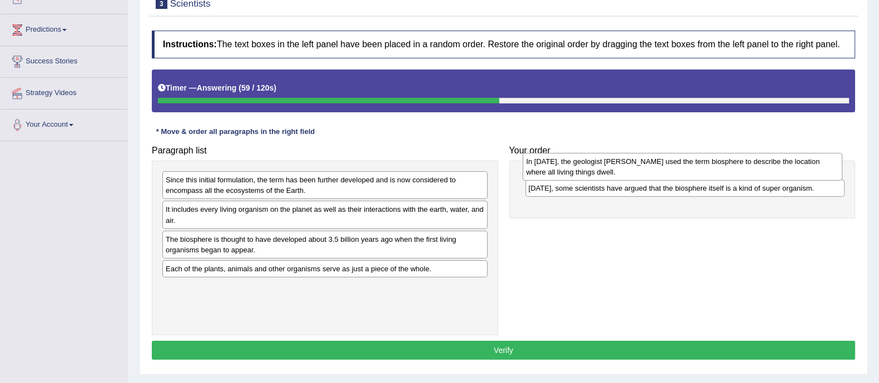
drag, startPoint x: 634, startPoint y: 205, endPoint x: 630, endPoint y: 168, distance: 36.9
click at [630, 168] on div "In 1875, the geologist Eduard Suess used the term biosphere to describe the loc…" at bounding box center [683, 167] width 320 height 28
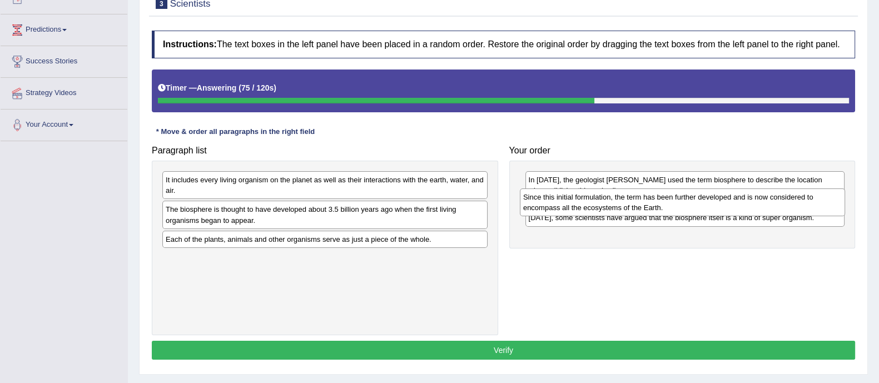
drag, startPoint x: 357, startPoint y: 187, endPoint x: 715, endPoint y: 204, distance: 358.4
click at [715, 204] on div "Since this initial formulation, the term has been further developed and is now …" at bounding box center [682, 202] width 325 height 28
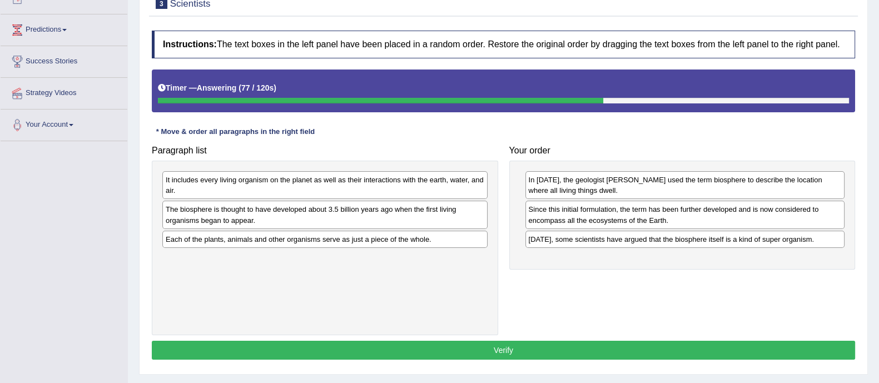
click at [404, 218] on div "The biosphere is thought to have developed about 3.5 billion years ago when the…" at bounding box center [324, 215] width 325 height 28
drag, startPoint x: 392, startPoint y: 198, endPoint x: 518, endPoint y: 235, distance: 131.4
click at [518, 235] on div "Paragraph list It includes every living organism on the planet as well as their…" at bounding box center [503, 238] width 714 height 196
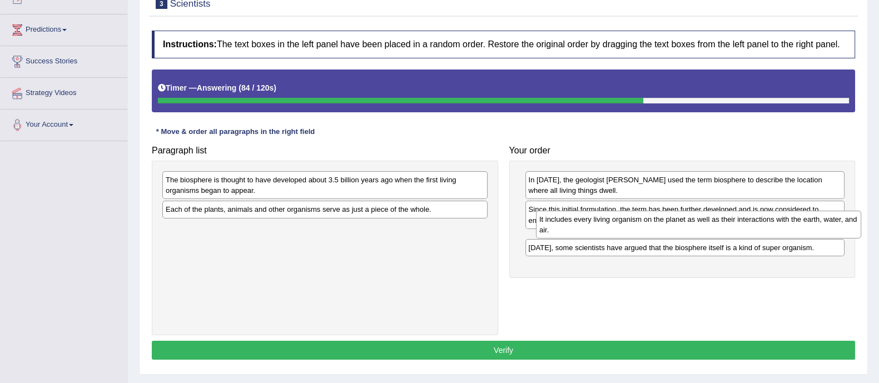
drag, startPoint x: 440, startPoint y: 185, endPoint x: 813, endPoint y: 225, distance: 375.1
click at [813, 225] on div "It includes every living organism on the planet as well as their interactions w…" at bounding box center [698, 225] width 325 height 28
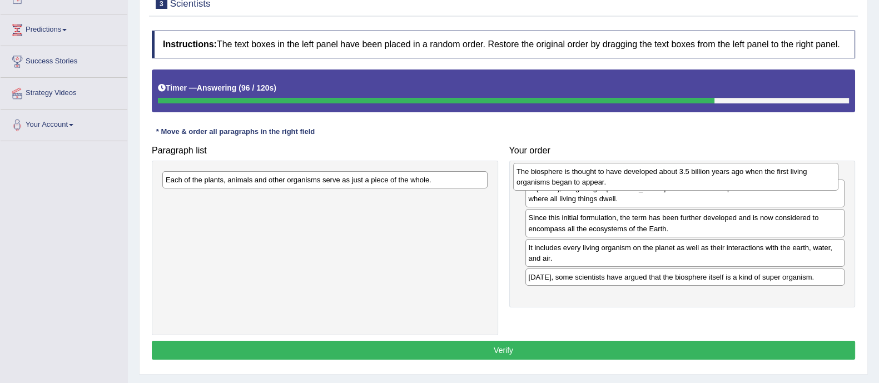
drag, startPoint x: 327, startPoint y: 190, endPoint x: 678, endPoint y: 182, distance: 350.9
click at [678, 182] on div "The biosphere is thought to have developed about 3.5 billion years ago when the…" at bounding box center [675, 177] width 325 height 28
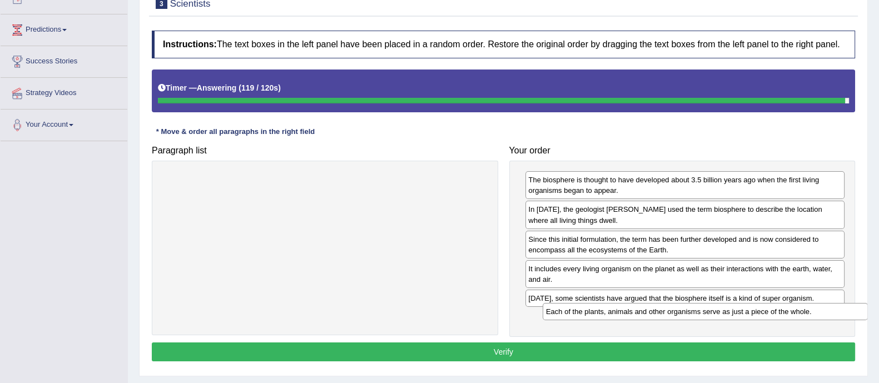
drag, startPoint x: 417, startPoint y: 177, endPoint x: 797, endPoint y: 309, distance: 402.4
click at [797, 309] on div "Each of the plants, animals and other organisms serve as just a piece of the wh…" at bounding box center [705, 311] width 325 height 17
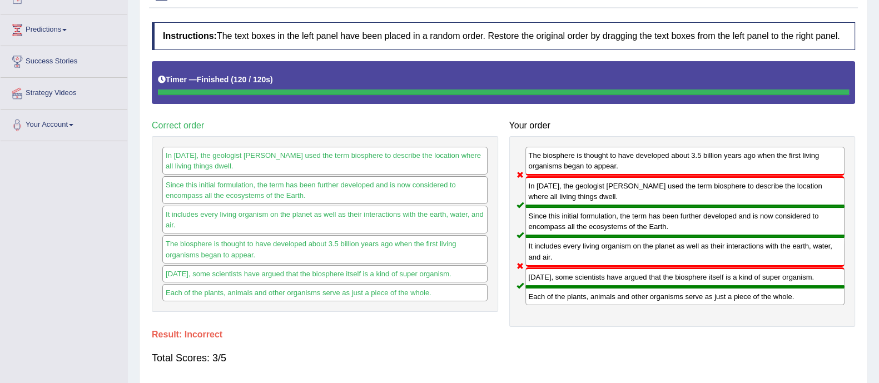
scroll to position [0, 0]
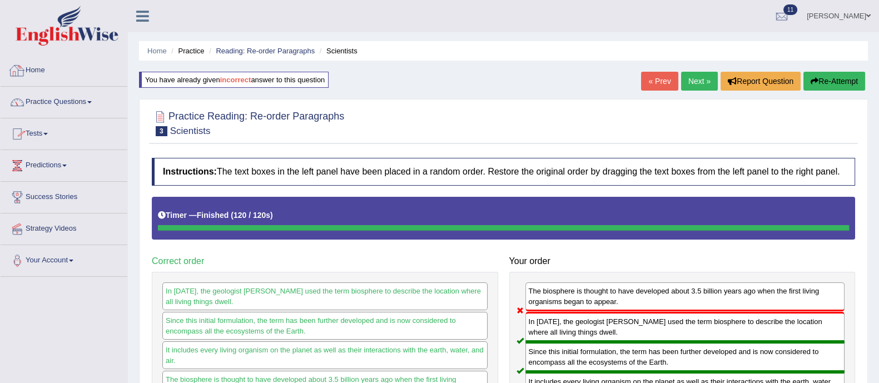
click at [39, 69] on link "Home" at bounding box center [64, 69] width 127 height 28
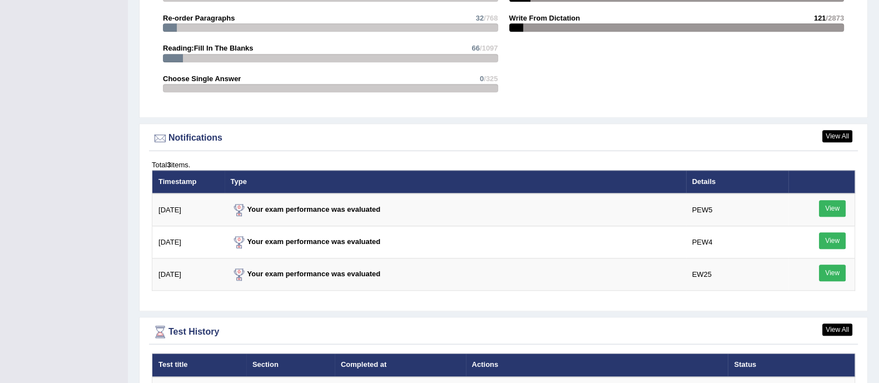
scroll to position [1238, 0]
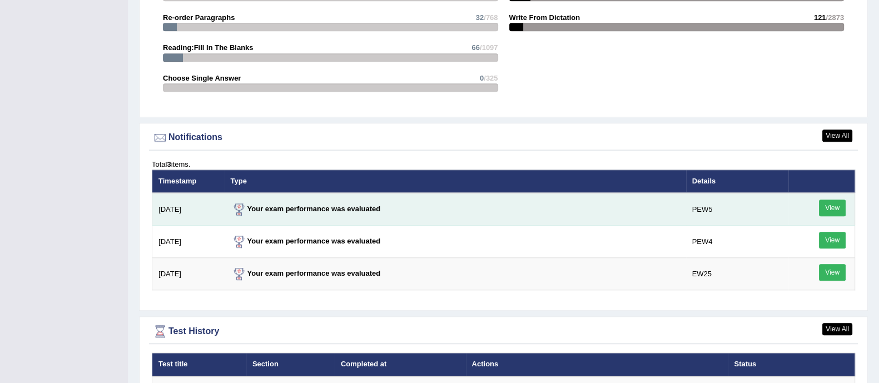
click at [835, 200] on link "View" at bounding box center [832, 208] width 27 height 17
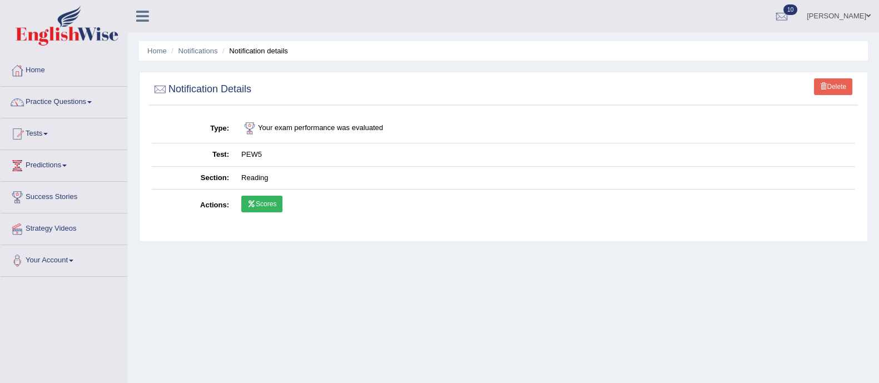
click at [267, 199] on link "Scores" at bounding box center [261, 204] width 41 height 17
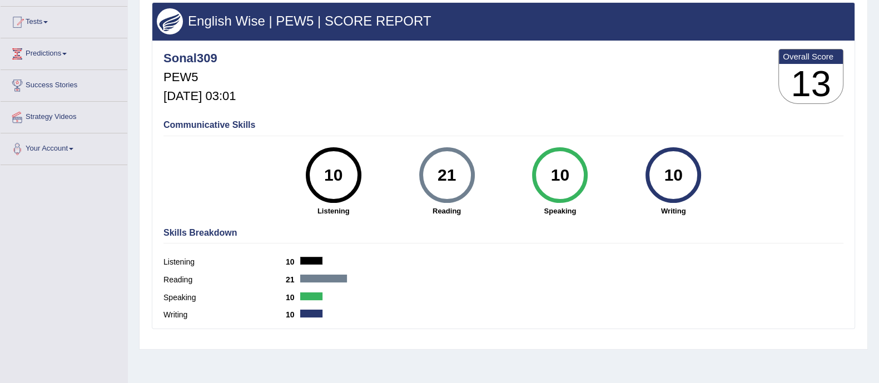
scroll to position [112, 0]
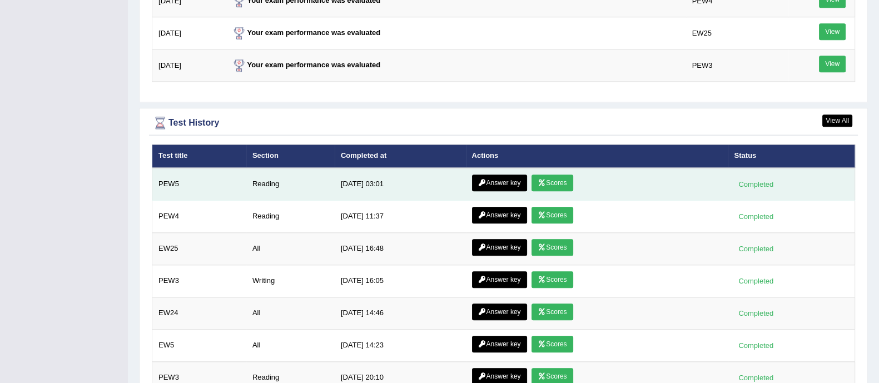
click at [503, 176] on link "Answer key" at bounding box center [499, 183] width 55 height 17
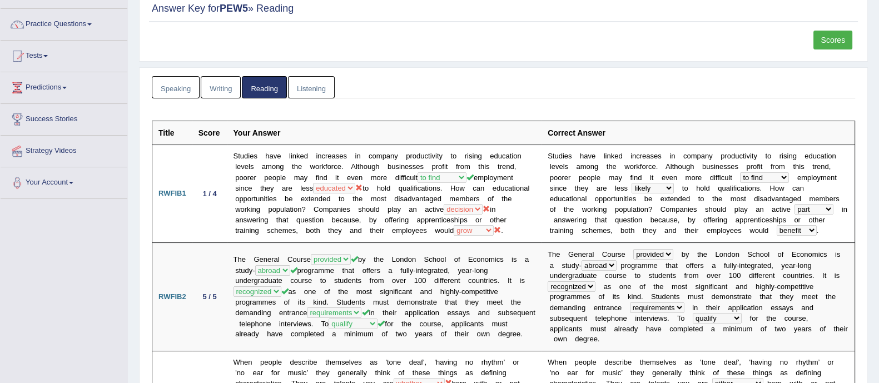
scroll to position [87, 0]
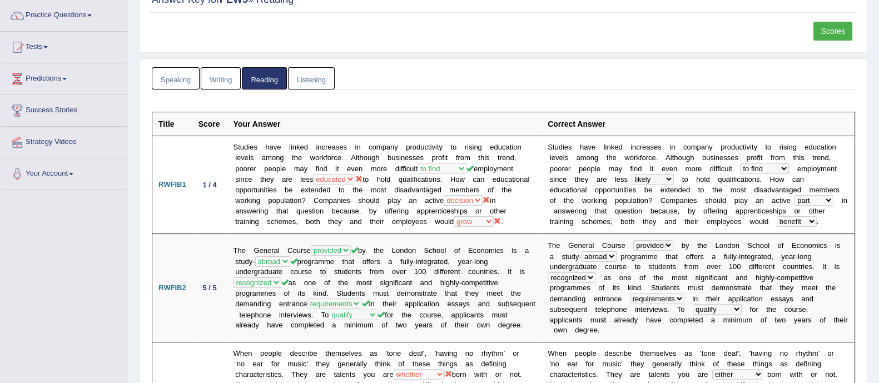
click at [503, 176] on td "Studies have linked increases in company productivity to rising education level…" at bounding box center [384, 185] width 315 height 98
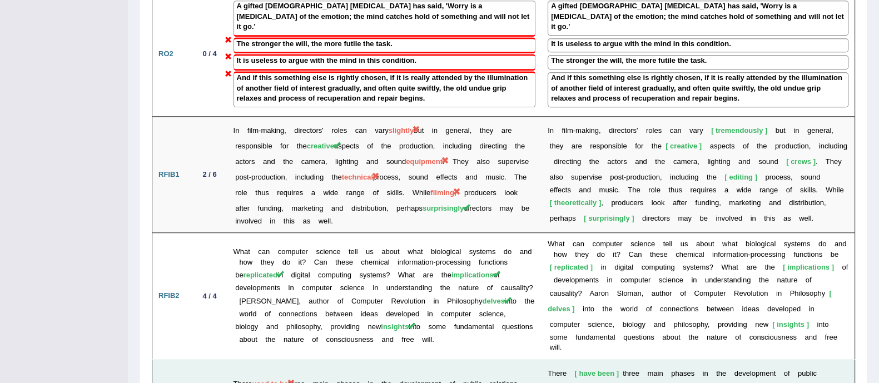
scroll to position [1322, 0]
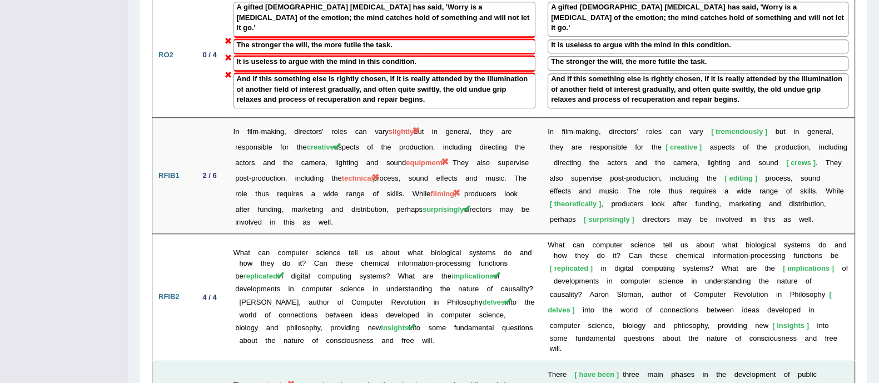
click at [297, 162] on td "In film-making, directors' roles can vary slightly but in general, they are res…" at bounding box center [384, 175] width 315 height 117
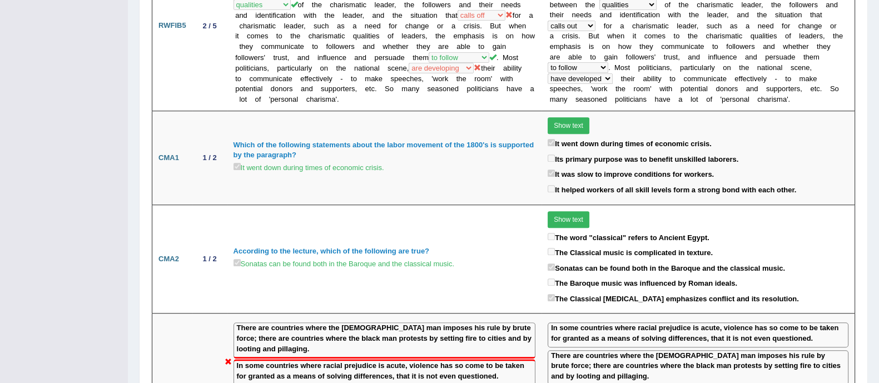
scroll to position [0, 0]
